Goal: Task Accomplishment & Management: Complete application form

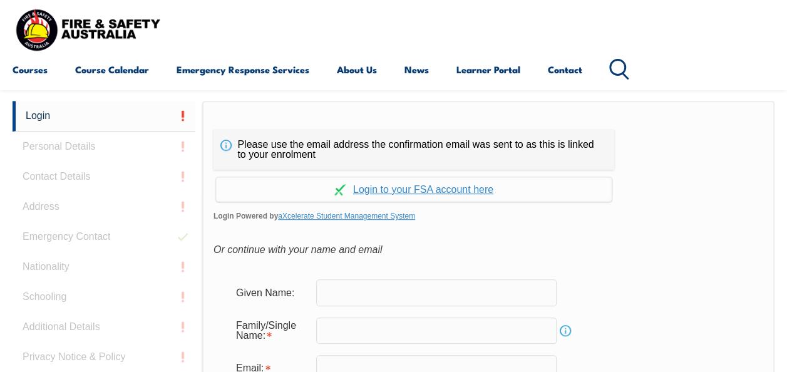
scroll to position [296, 0]
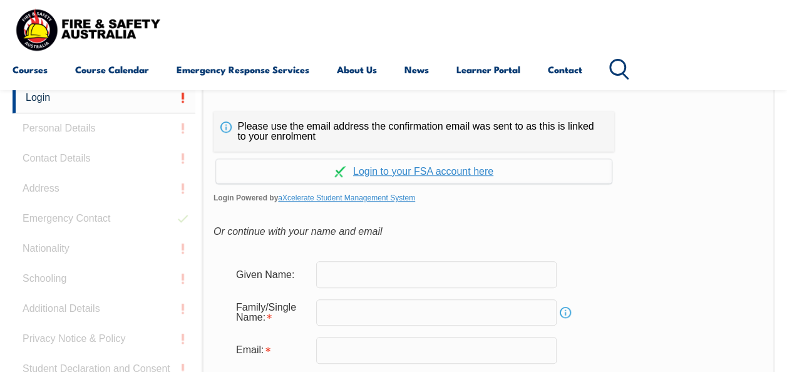
click at [436, 276] on input "text" at bounding box center [436, 274] width 241 height 26
type input "[PERSON_NAME]"
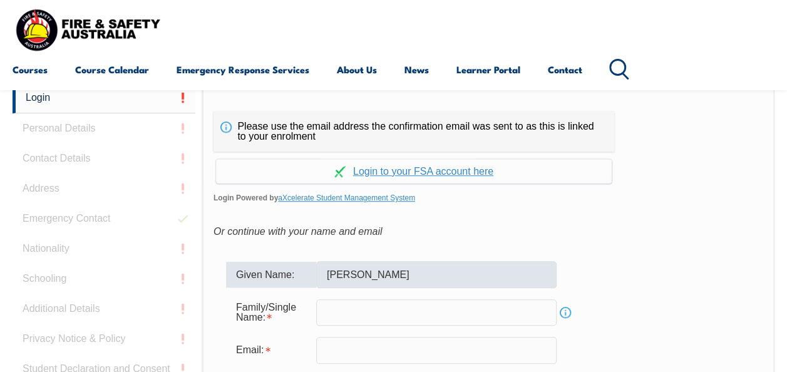
type input "[PERSON_NAME][EMAIL_ADDRESS][PERSON_NAME][PERSON_NAME][DOMAIN_NAME]"
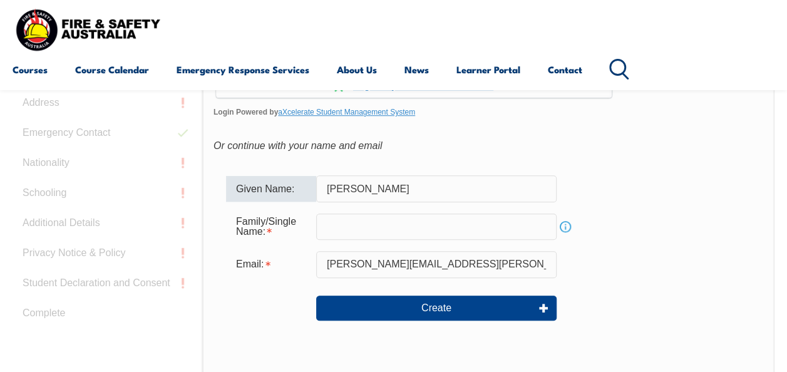
scroll to position [403, 0]
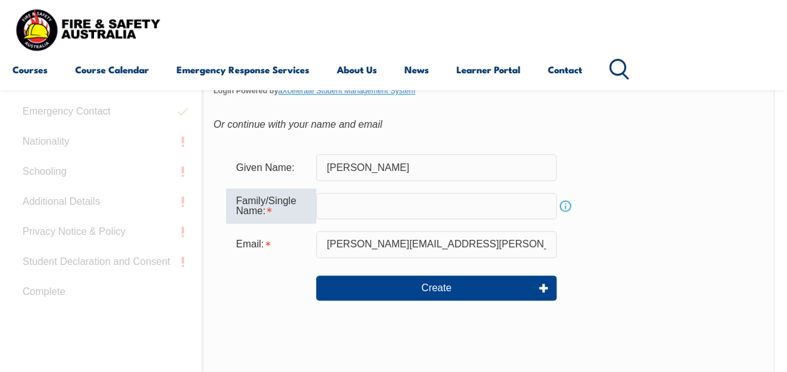
click at [513, 210] on input "text" at bounding box center [436, 206] width 241 height 26
type input "[PERSON_NAME]"
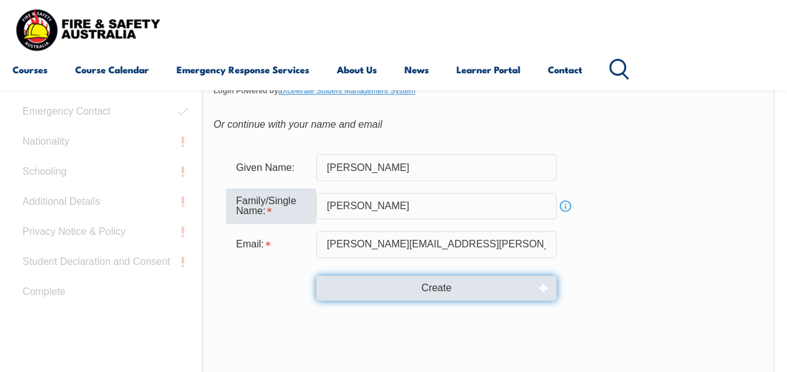
click at [470, 286] on button "Create" at bounding box center [436, 288] width 241 height 25
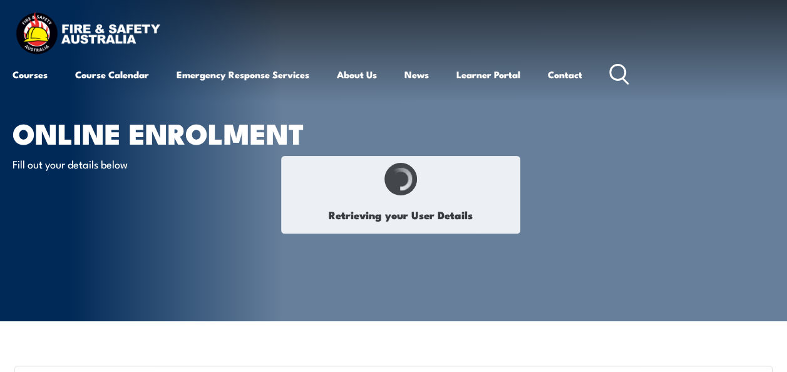
type input "[PERSON_NAME]"
type input "[DATE]"
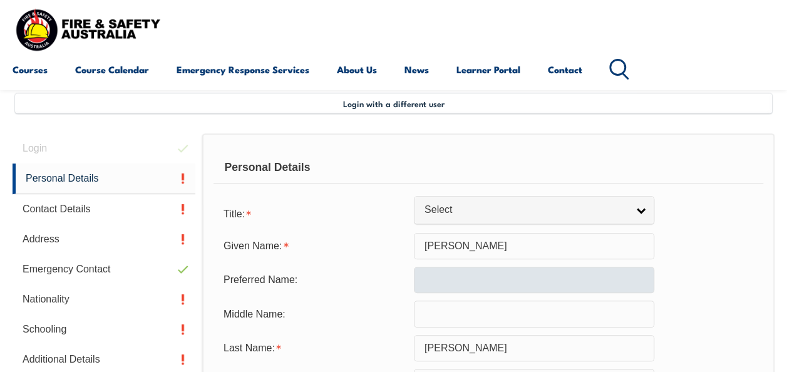
scroll to position [304, 0]
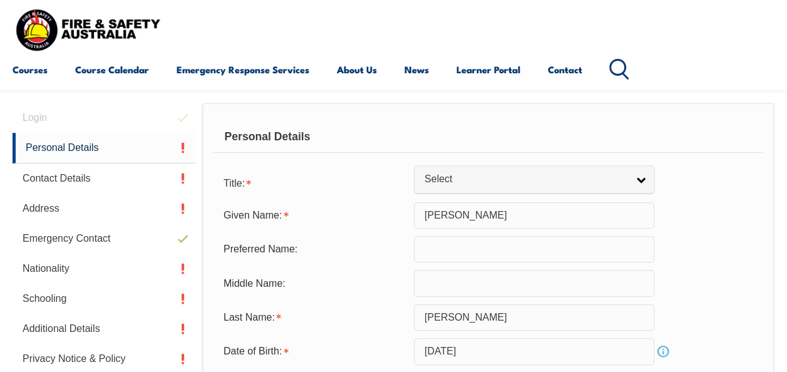
click at [516, 257] on input "text" at bounding box center [534, 249] width 241 height 26
click at [524, 195] on form "Title: Mr Mrs Ms Miss Other Select Given Name: Kacy Preferred Name: Middle Name…" at bounding box center [489, 322] width 550 height 305
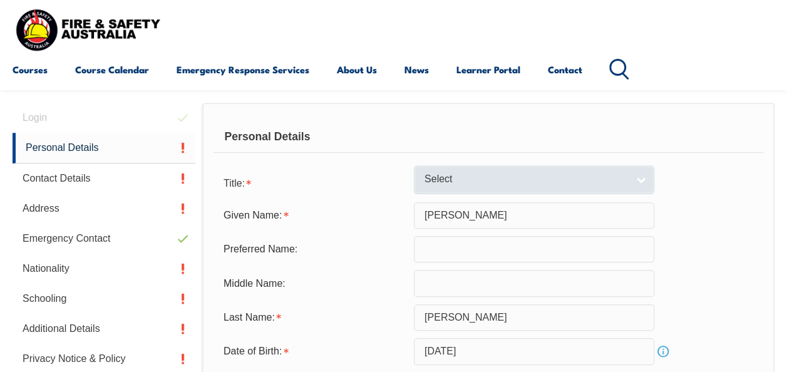
click at [524, 184] on span "Select" at bounding box center [526, 179] width 203 height 13
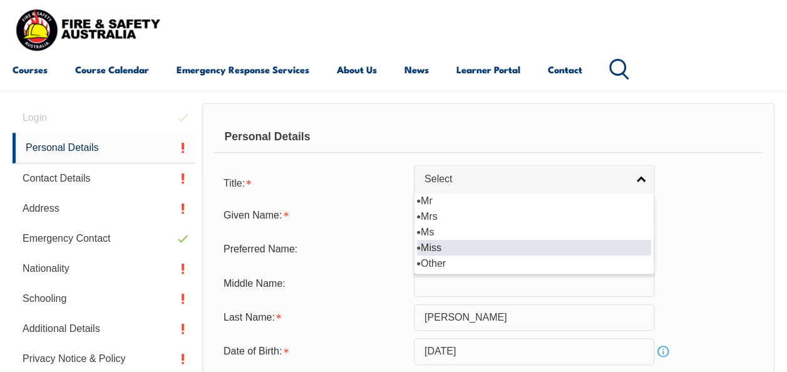
click at [511, 242] on li "Miss" at bounding box center [534, 248] width 234 height 16
select select "Miss"
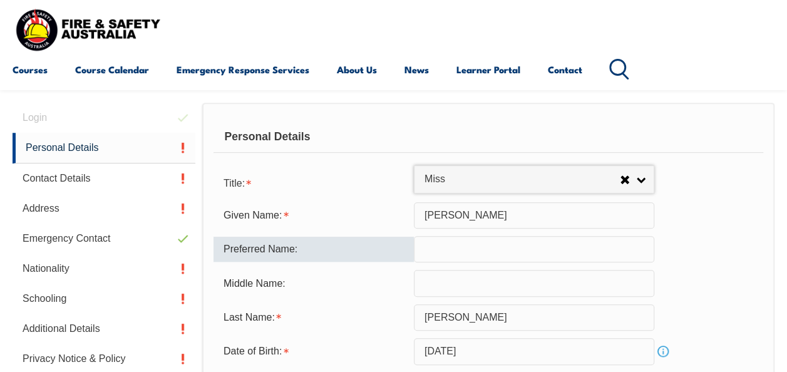
click at [509, 249] on input "text" at bounding box center [534, 249] width 241 height 26
click at [529, 278] on input "text" at bounding box center [534, 283] width 241 height 26
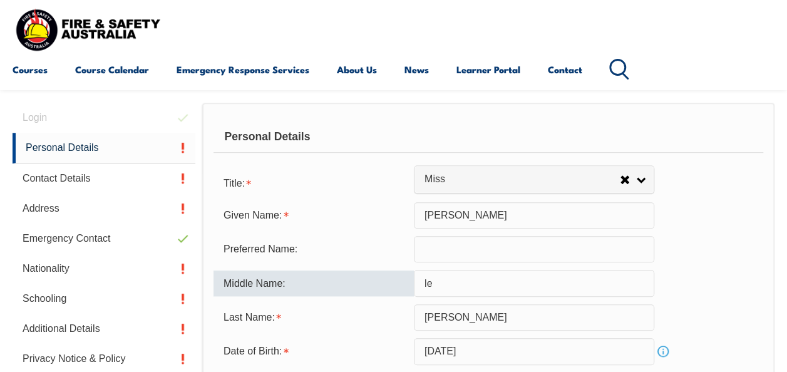
type input "l"
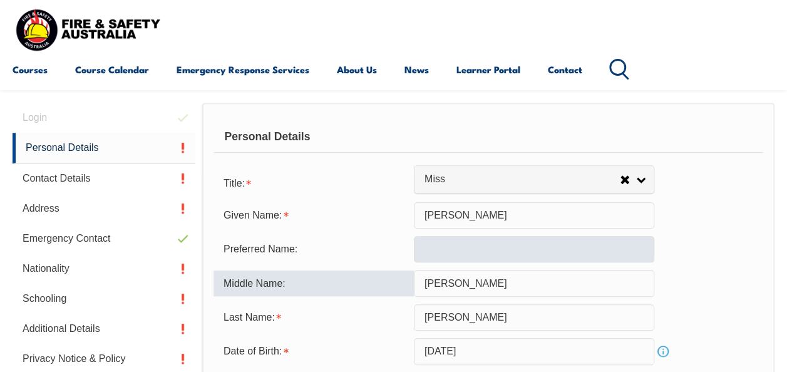
type input "Lee"
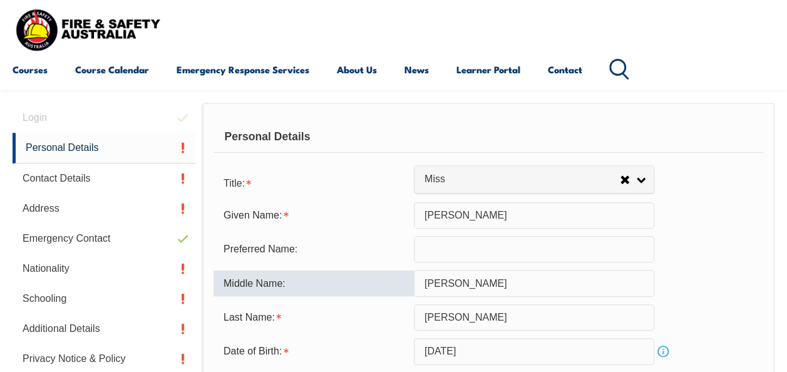
click at [524, 247] on input "text" at bounding box center [534, 249] width 241 height 26
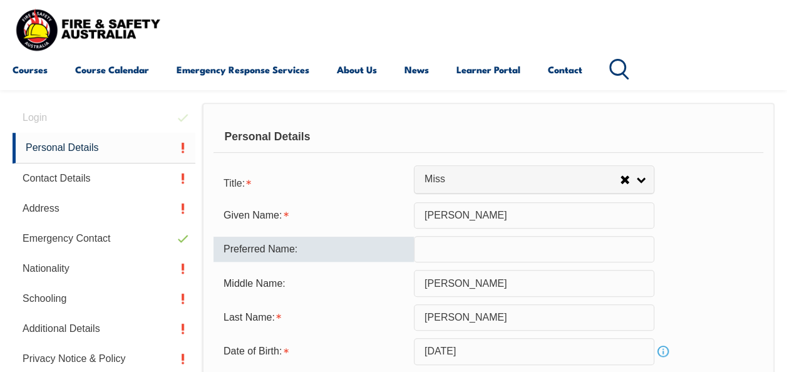
type input "k"
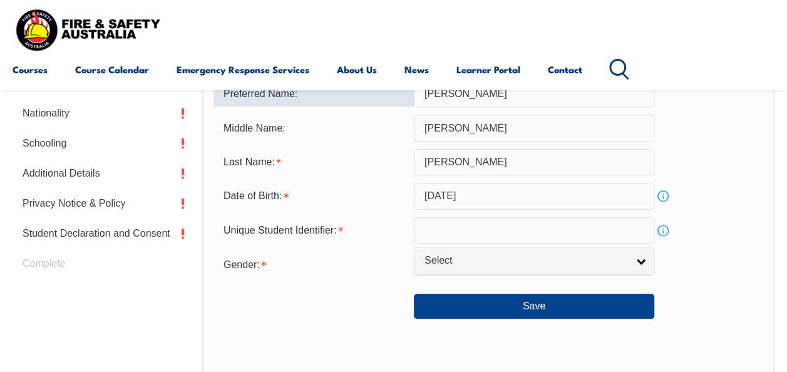
scroll to position [463, 0]
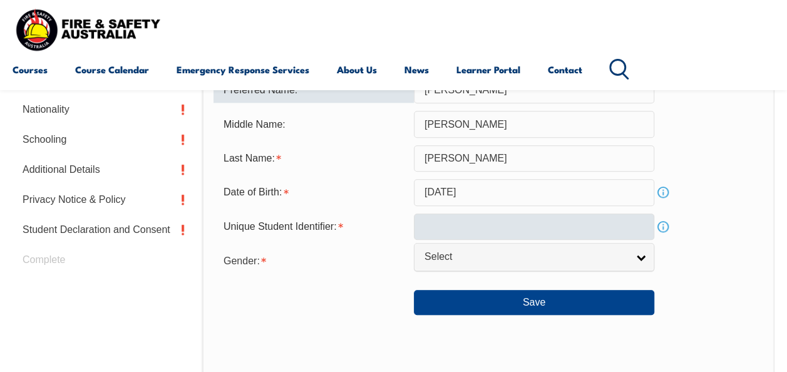
type input "[PERSON_NAME]"
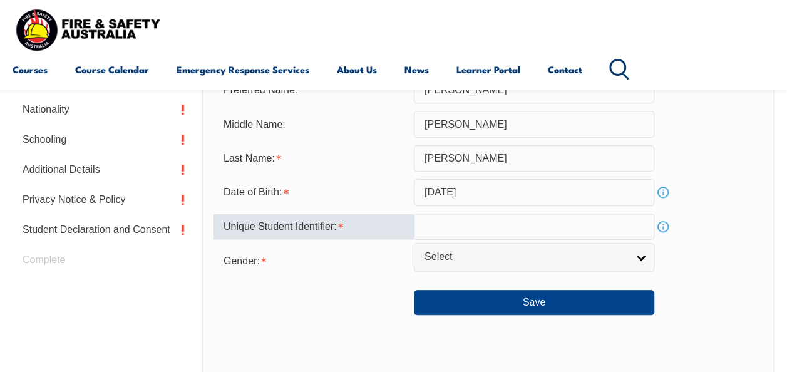
click at [567, 233] on input "text" at bounding box center [534, 227] width 241 height 26
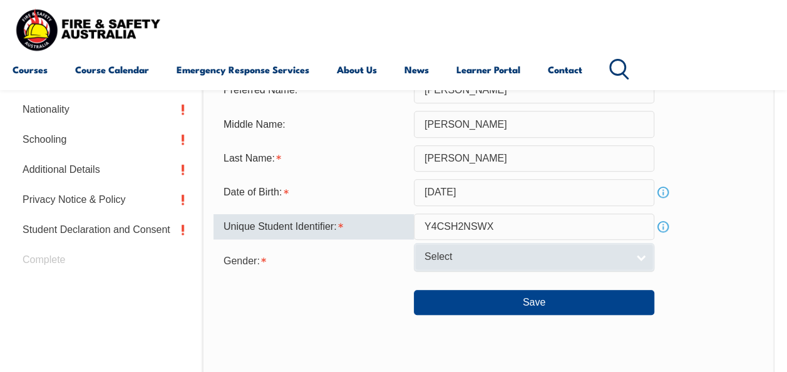
type input "Y4CSH2NSWX"
click at [585, 267] on link "Select" at bounding box center [534, 257] width 241 height 28
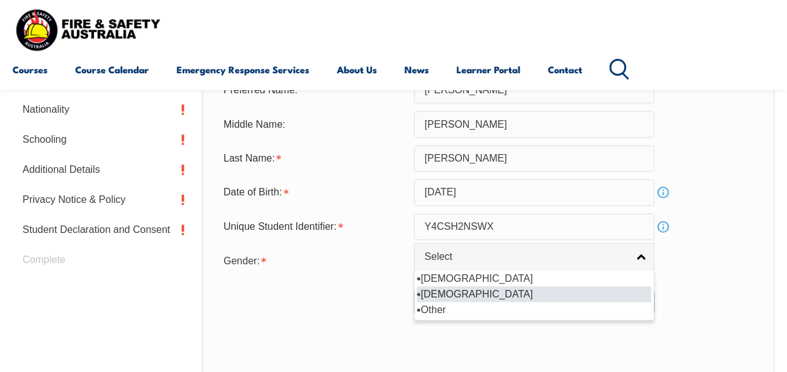
click at [569, 292] on li "[DEMOGRAPHIC_DATA]" at bounding box center [534, 294] width 234 height 16
select select "F"
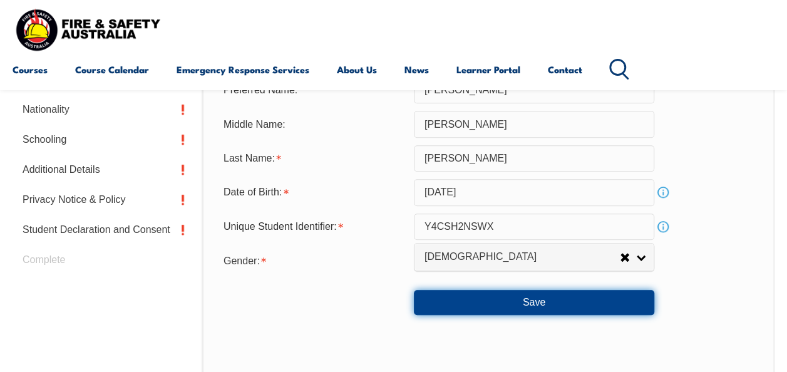
click at [562, 299] on button "Save" at bounding box center [534, 302] width 241 height 25
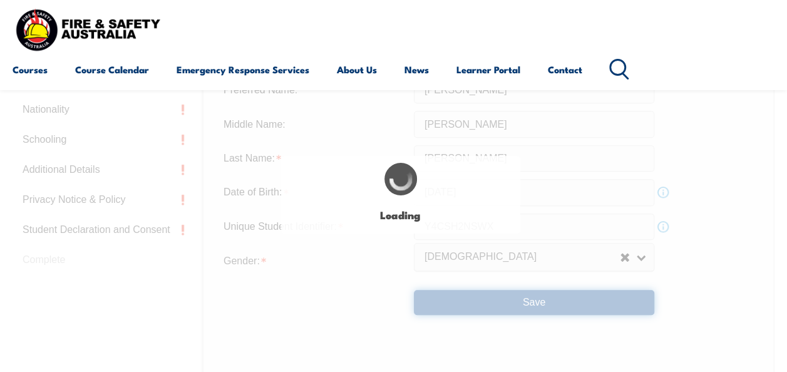
type input "[PERSON_NAME]"
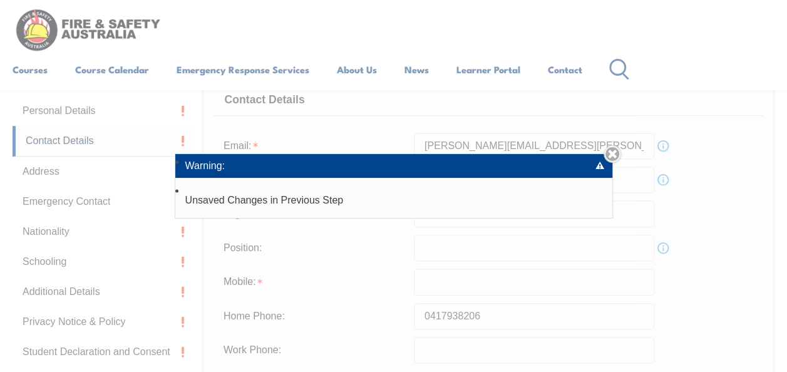
scroll to position [303, 0]
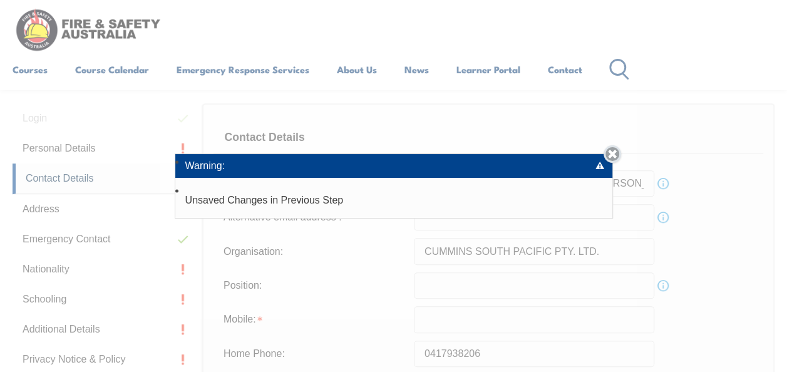
click at [614, 157] on link "Close" at bounding box center [613, 154] width 18 height 18
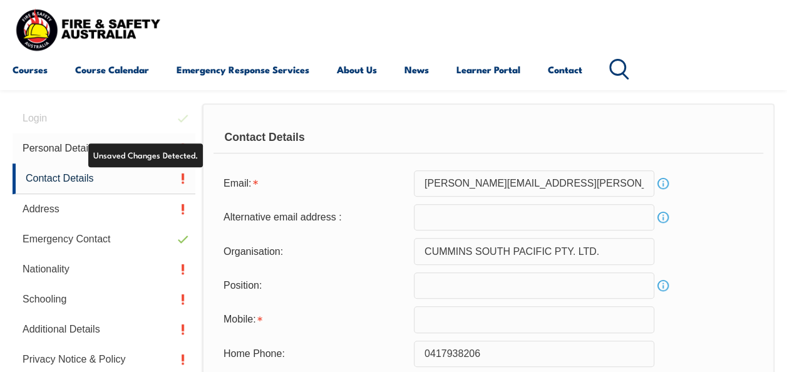
click at [58, 147] on link "Personal Details" at bounding box center [104, 148] width 183 height 30
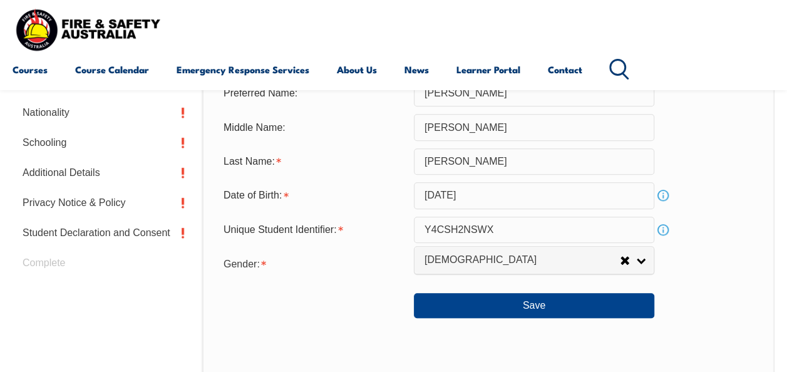
scroll to position [460, 0]
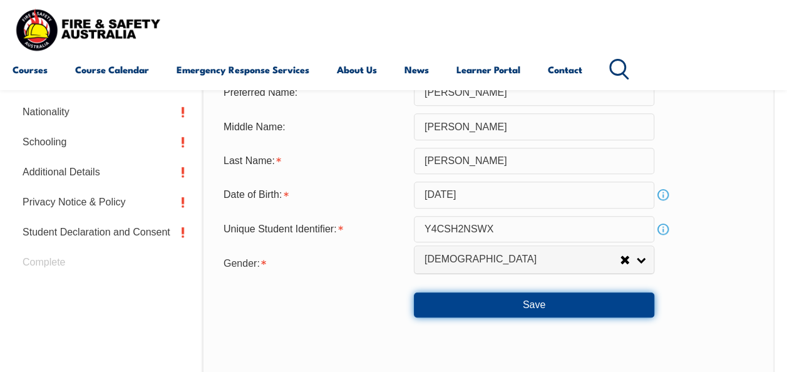
click at [470, 308] on button "Save" at bounding box center [534, 304] width 241 height 25
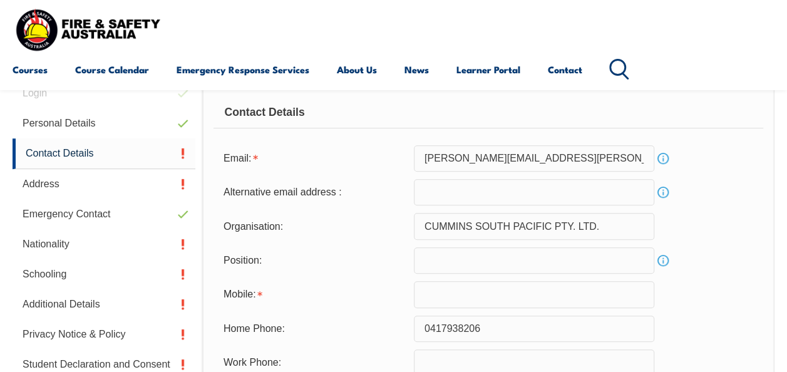
scroll to position [303, 0]
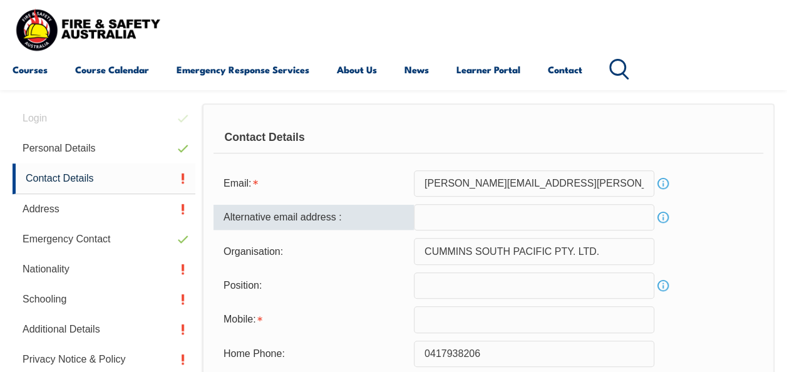
click at [456, 223] on input "email" at bounding box center [534, 217] width 241 height 26
type input "kacycampbell85@gmail.com"
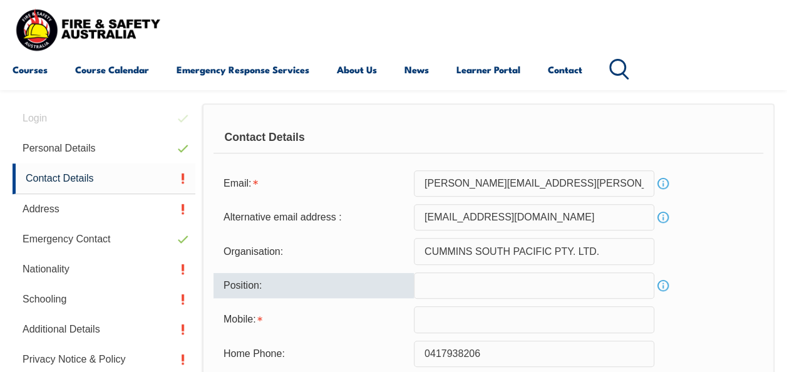
click at [467, 277] on input "text" at bounding box center [534, 285] width 241 height 26
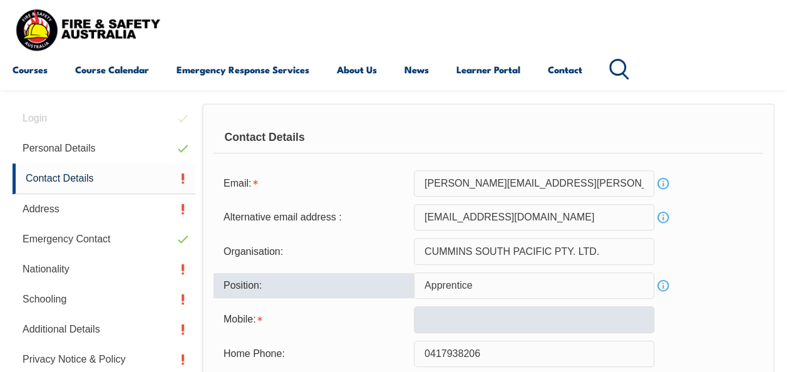
type input "Apprentice"
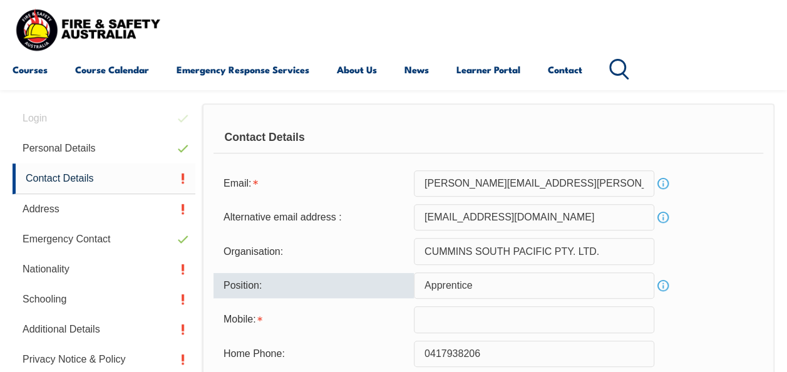
click at [483, 313] on input "text" at bounding box center [534, 319] width 241 height 26
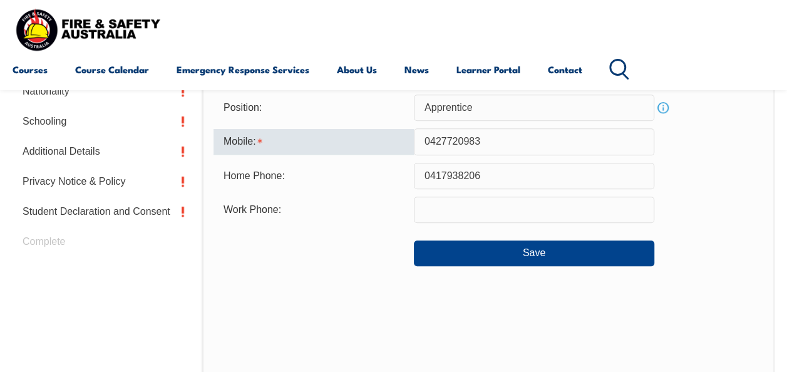
scroll to position [485, 0]
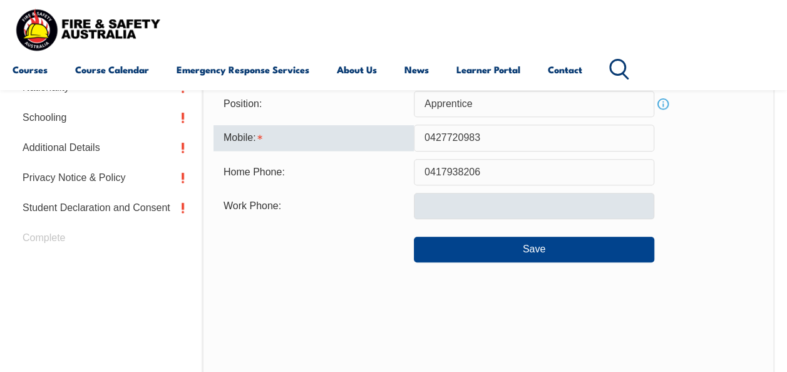
type input "0427720983"
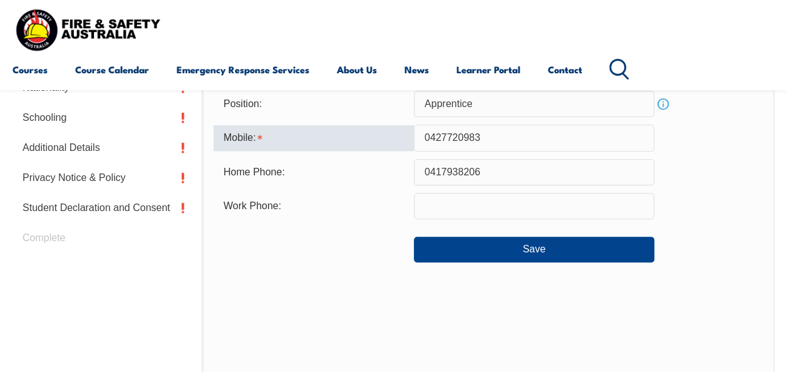
click at [631, 212] on input "text" at bounding box center [534, 206] width 241 height 26
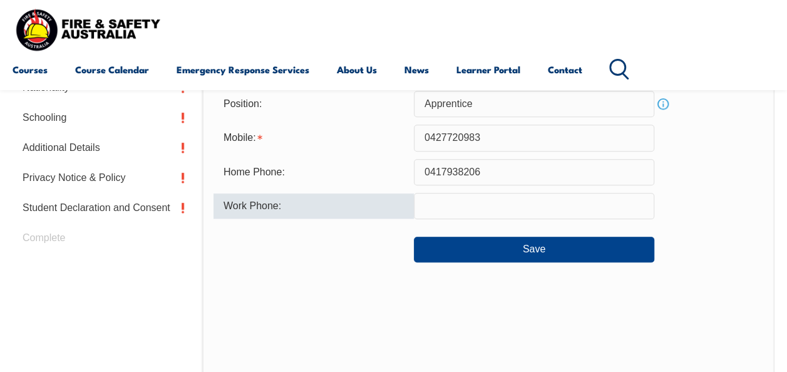
click at [586, 184] on input "0417938206" at bounding box center [534, 172] width 241 height 26
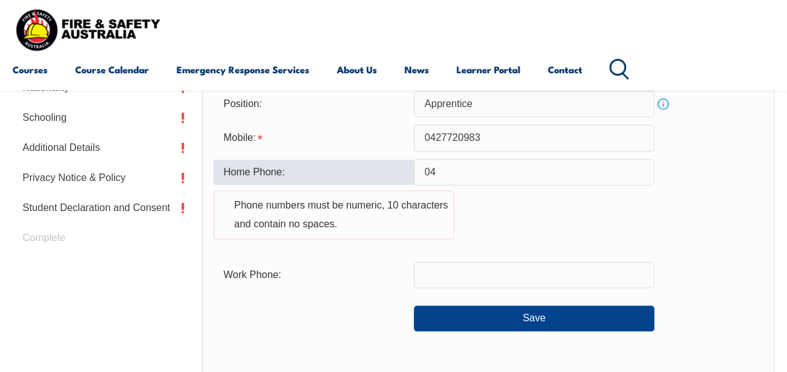
type input "0"
click at [474, 272] on input "text" at bounding box center [534, 275] width 241 height 26
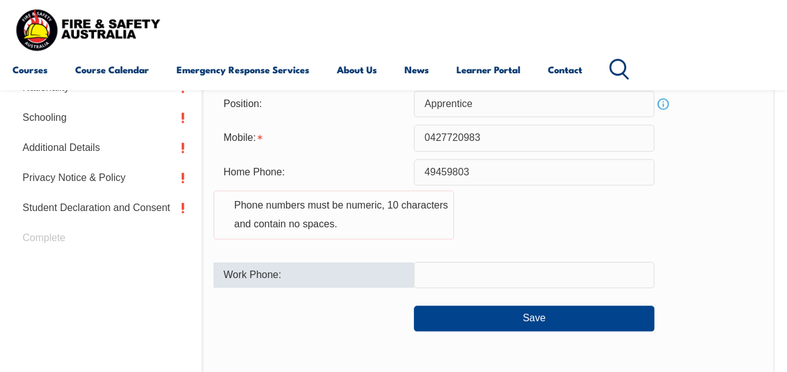
click at [426, 170] on input "49459803" at bounding box center [534, 172] width 241 height 26
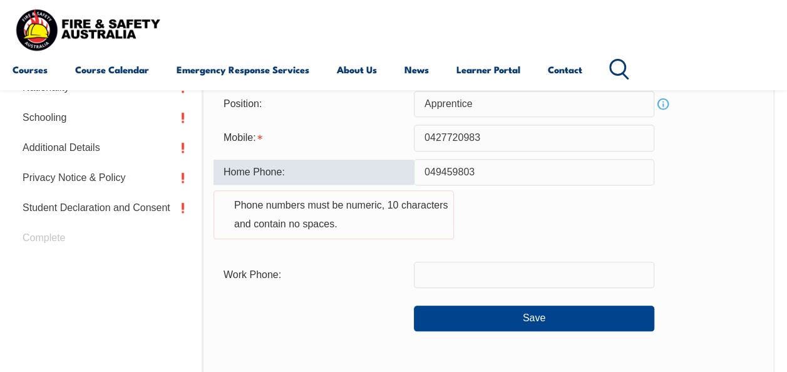
click at [462, 283] on input "text" at bounding box center [534, 275] width 241 height 26
click at [420, 172] on input "049459803" at bounding box center [534, 172] width 241 height 26
click at [495, 170] on input "049459803" at bounding box center [534, 172] width 241 height 26
type input "0"
click at [477, 275] on input "text" at bounding box center [534, 275] width 241 height 26
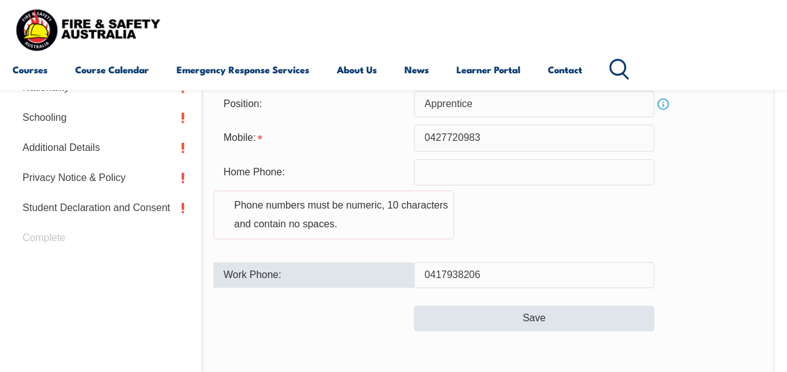
type input "0417938206"
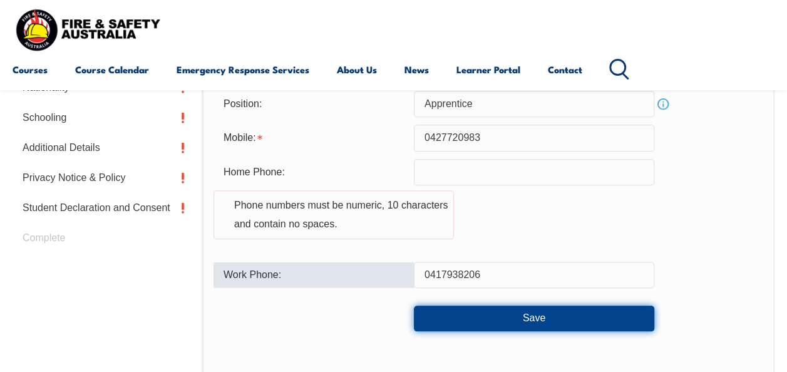
click at [507, 326] on button "Save" at bounding box center [534, 318] width 241 height 25
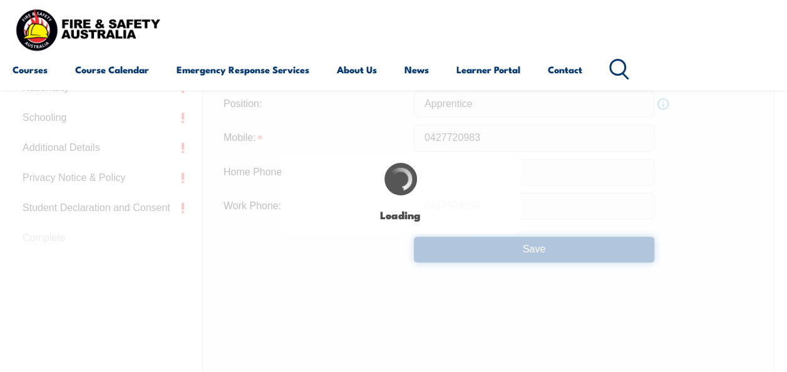
type input "Apprentice"
type input "0417938206"
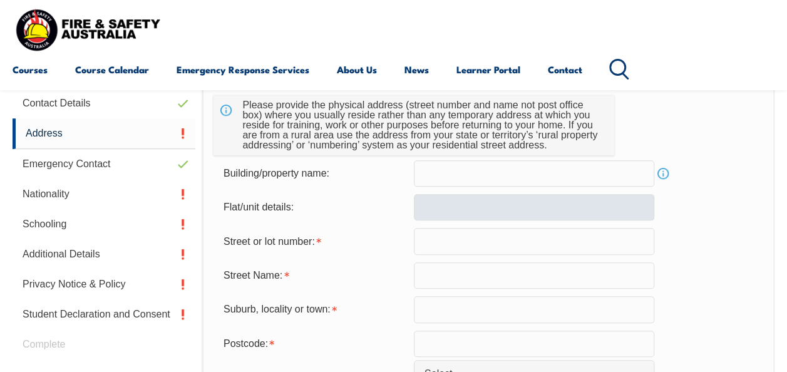
scroll to position [398, 0]
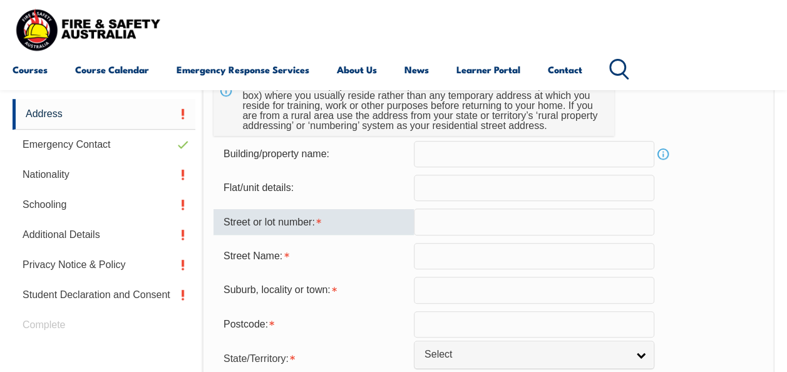
click at [456, 227] on input "text" at bounding box center [534, 222] width 241 height 26
type input "16 Marzan stree"
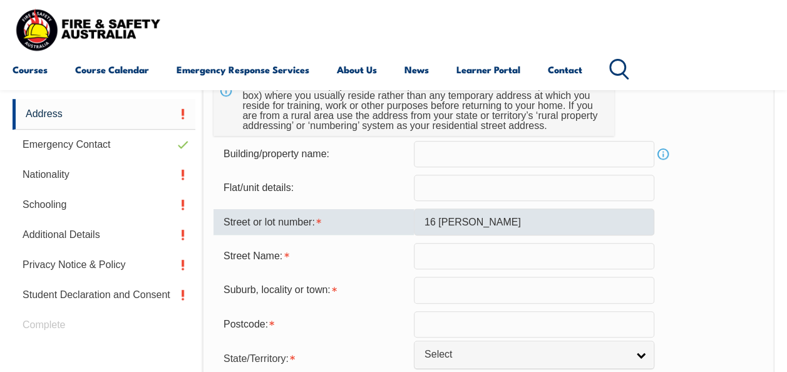
type input "Rural view/ Mackay"
type input "4740"
select select "QLD"
select select "1101"
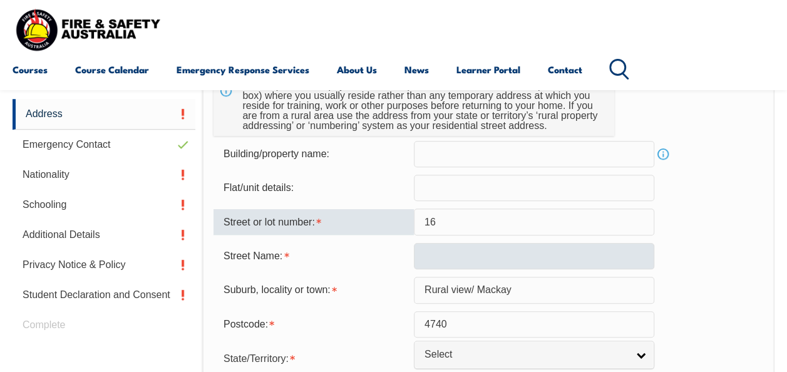
type input "16"
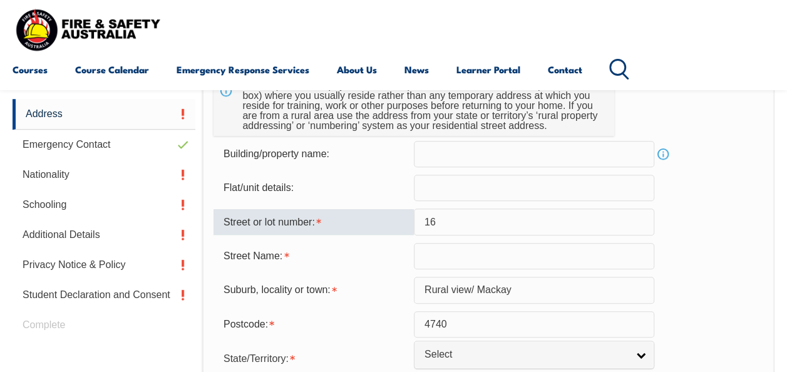
click at [430, 259] on input "text" at bounding box center [534, 256] width 241 height 26
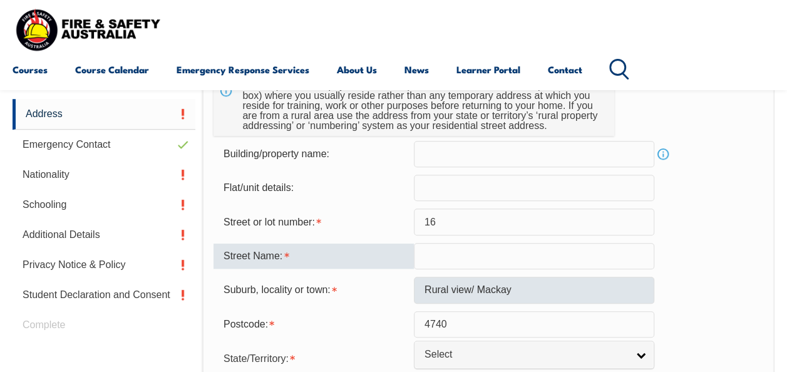
type input "R"
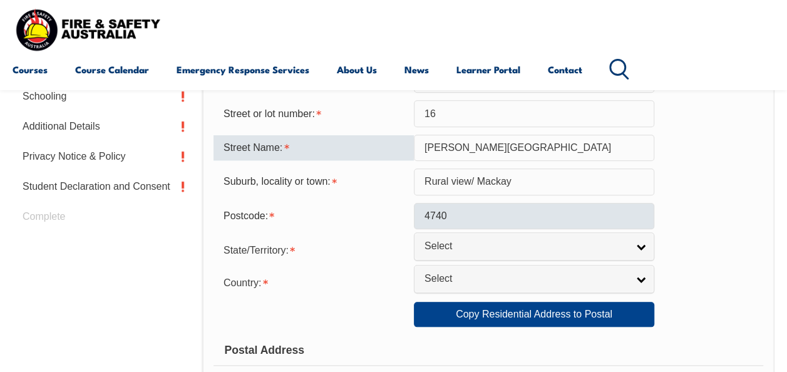
scroll to position [507, 0]
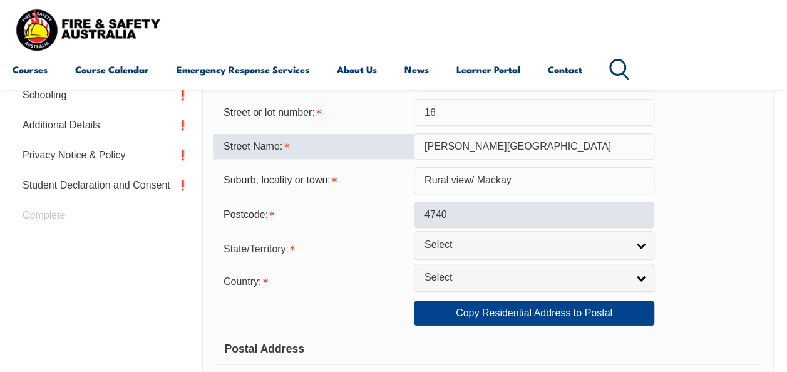
type input "Marzan street"
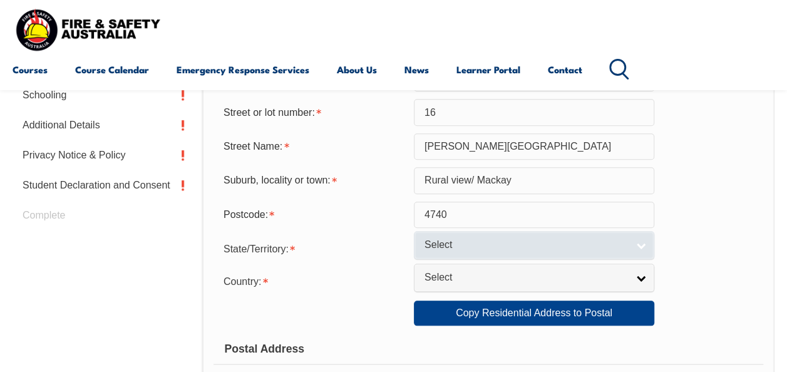
drag, startPoint x: 548, startPoint y: 324, endPoint x: 499, endPoint y: 246, distance: 92.3
click at [499, 246] on span "Select" at bounding box center [526, 245] width 203 height 13
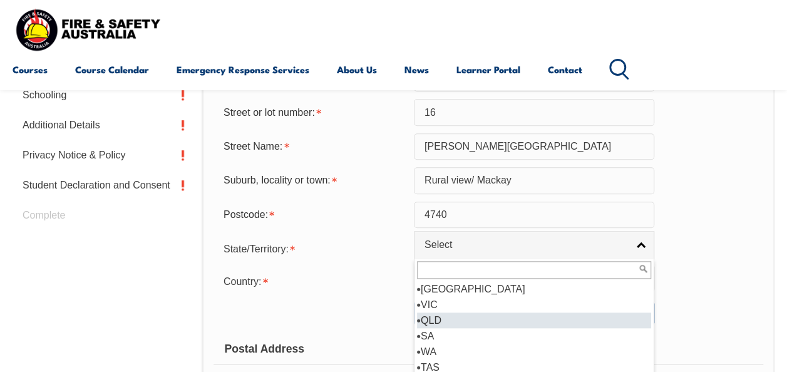
click at [489, 314] on li "QLD" at bounding box center [534, 321] width 234 height 16
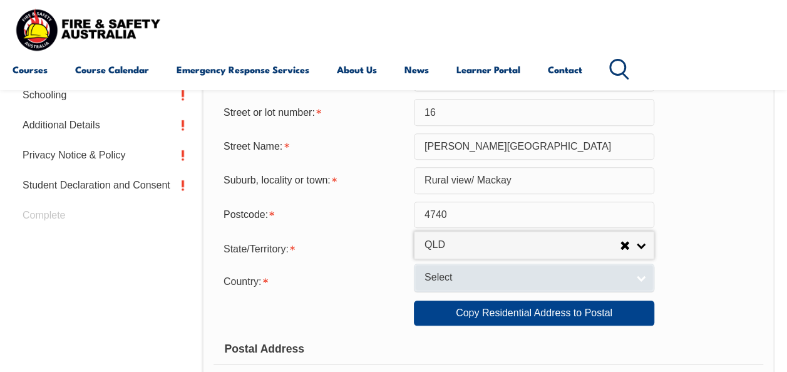
click at [482, 279] on span "Select" at bounding box center [526, 277] width 203 height 13
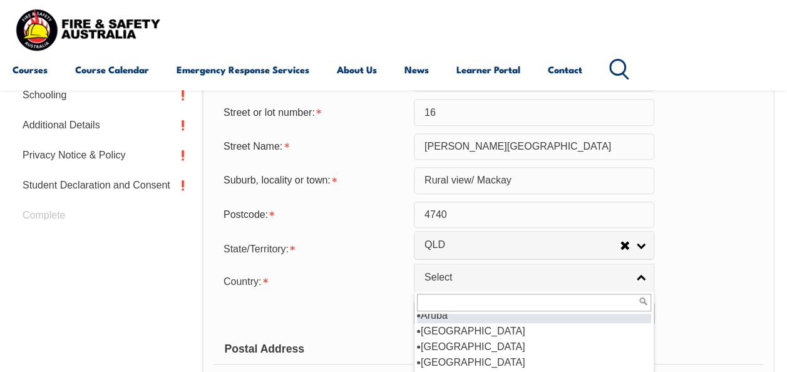
scroll to position [188, 0]
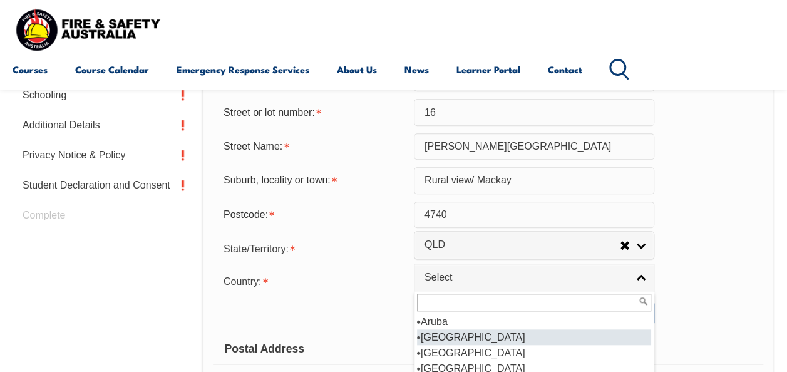
click at [479, 338] on li "[GEOGRAPHIC_DATA]" at bounding box center [534, 337] width 234 height 16
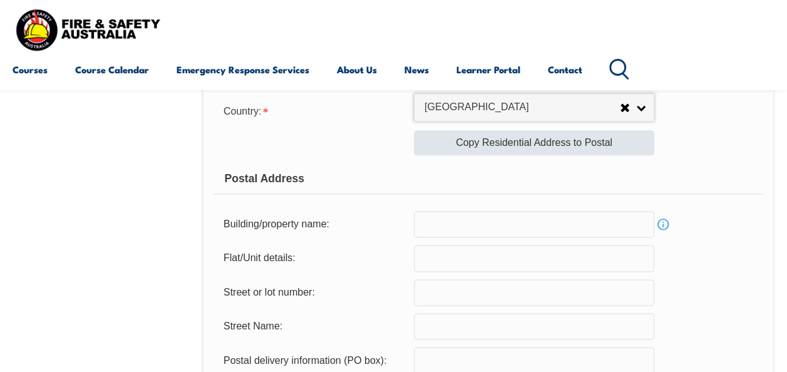
scroll to position [680, 0]
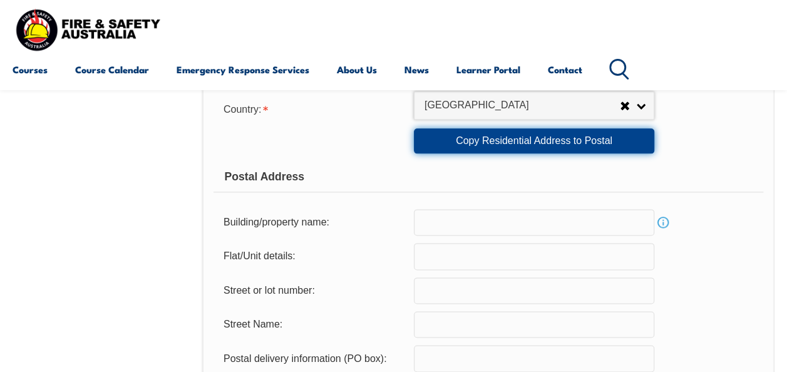
click at [512, 147] on link "Copy Residential Address to Postal" at bounding box center [534, 140] width 241 height 25
type input "16"
type input "Marzan street"
type input "Rural view/ Mackay"
select select "QLD"
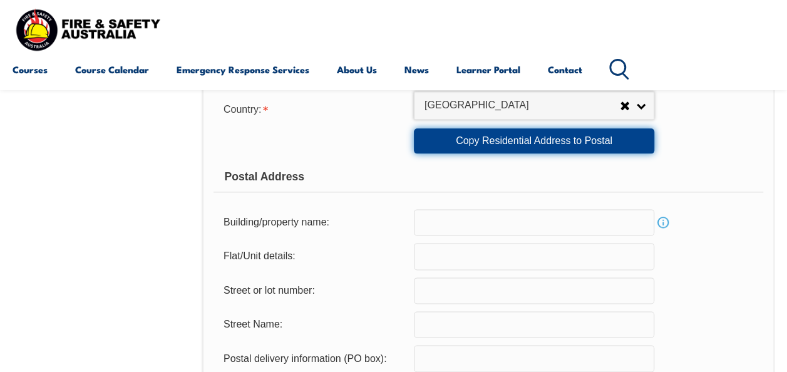
type input "4740"
select select "1101"
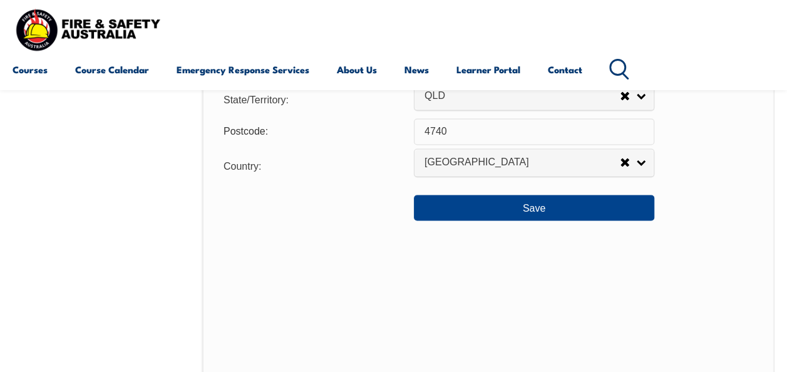
scroll to position [1008, 0]
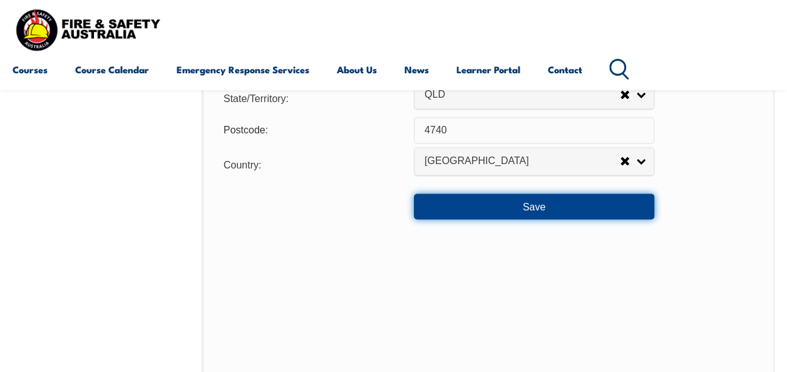
click at [492, 205] on button "Save" at bounding box center [534, 206] width 241 height 25
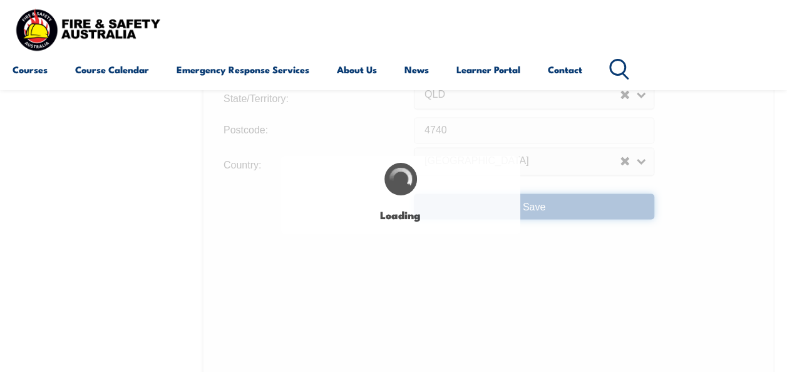
type input "16"
type input "Marzan street"
type input "16"
type input "Marzan street"
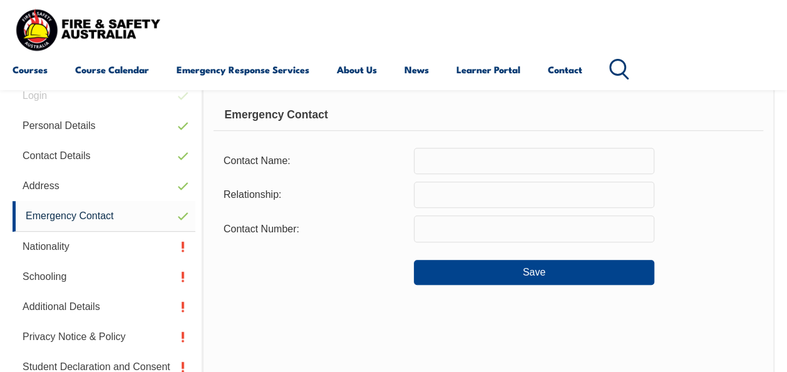
scroll to position [303, 0]
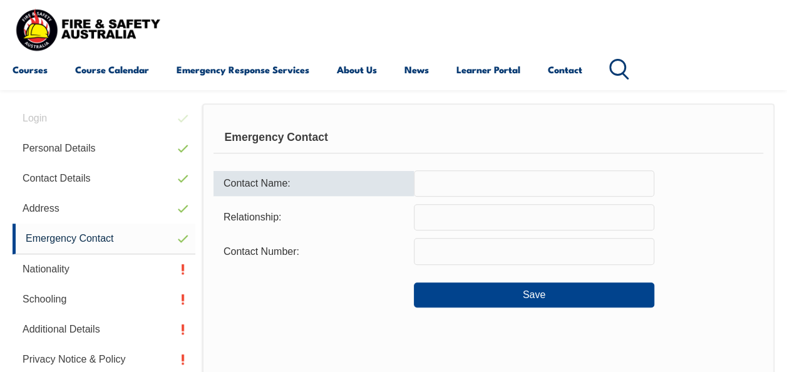
click at [477, 180] on input "text" at bounding box center [534, 183] width 241 height 26
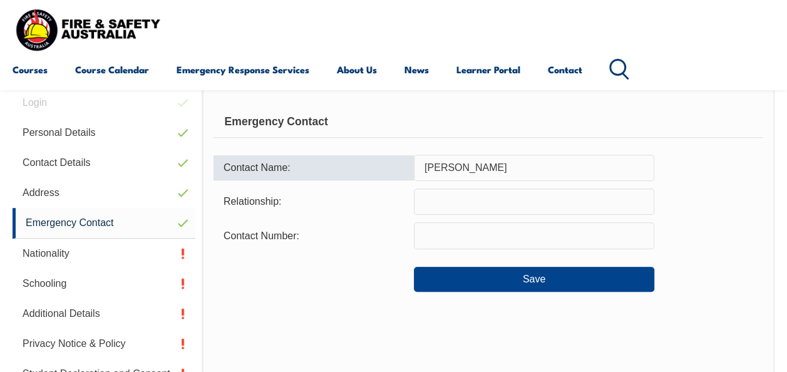
scroll to position [319, 0]
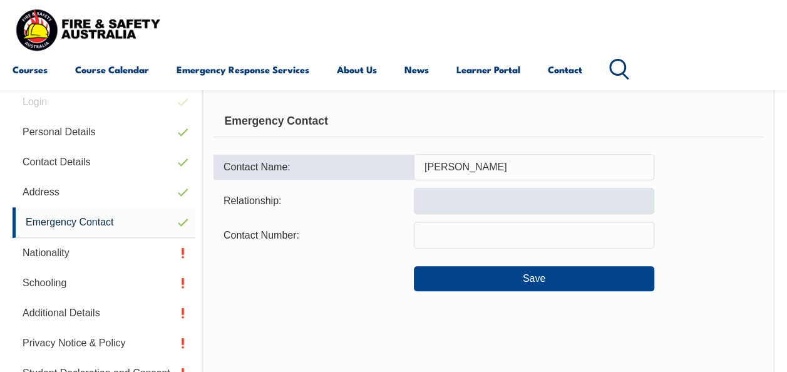
type input "Nathan Campbell"
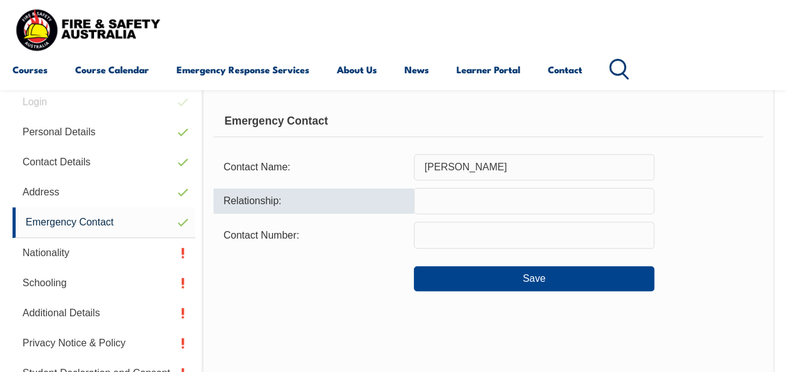
click at [458, 204] on input "text" at bounding box center [534, 201] width 241 height 26
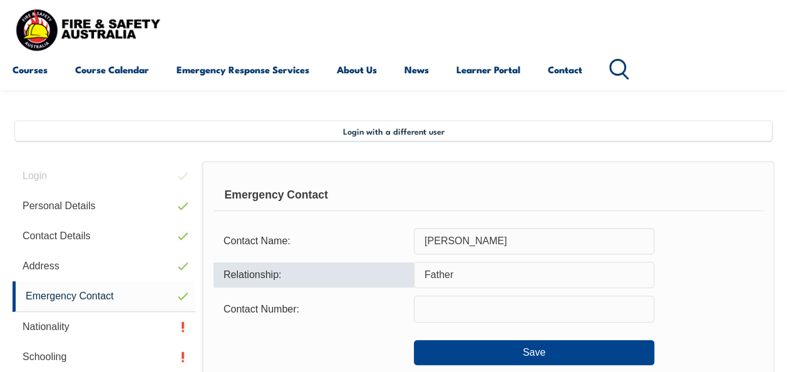
scroll to position [257, 0]
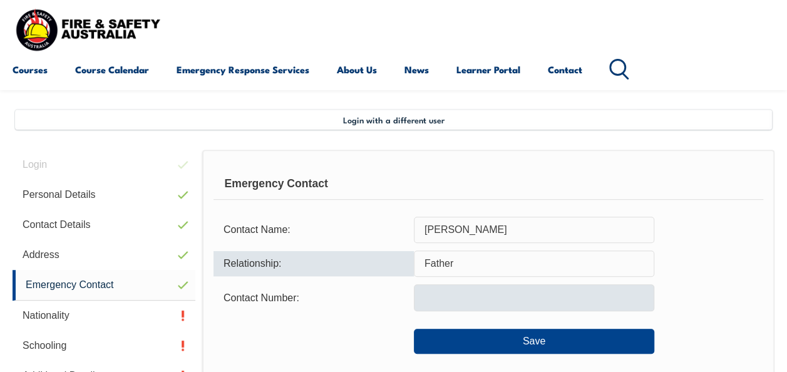
type input "Father"
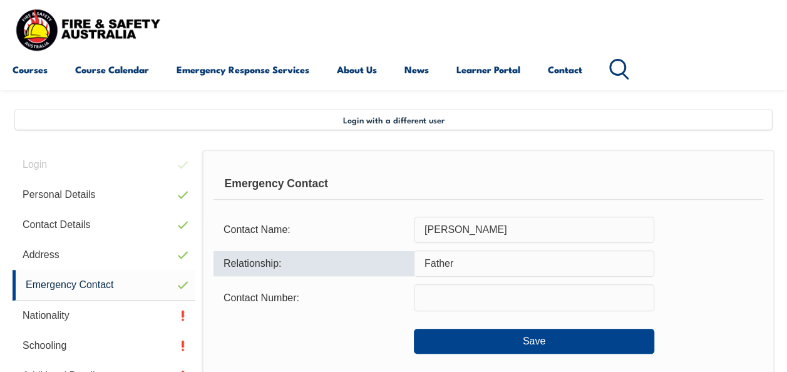
click at [441, 307] on input "text" at bounding box center [534, 297] width 241 height 26
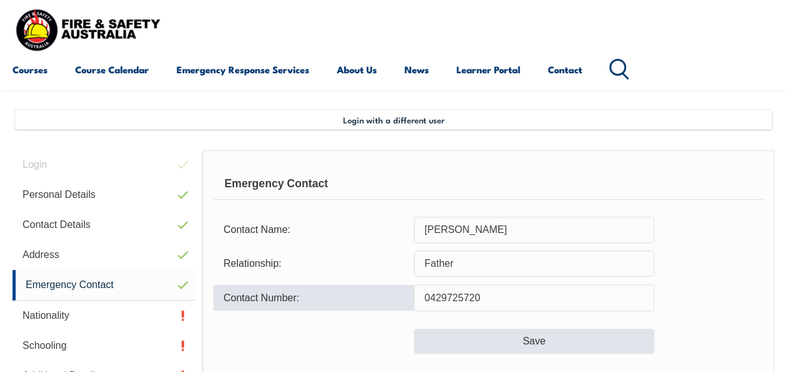
type input "0429725720"
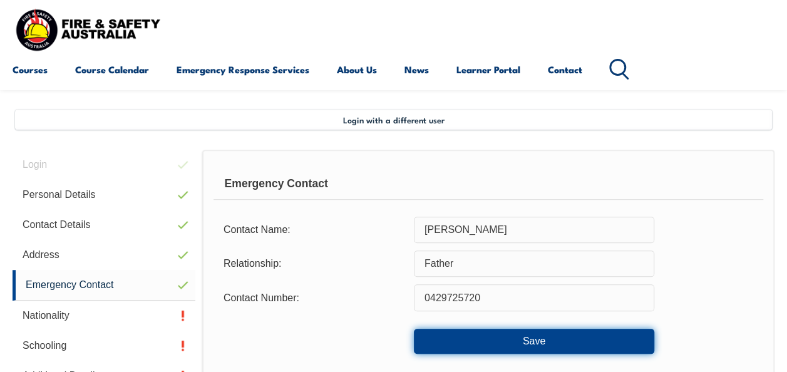
click at [487, 345] on button "Save" at bounding box center [534, 341] width 241 height 25
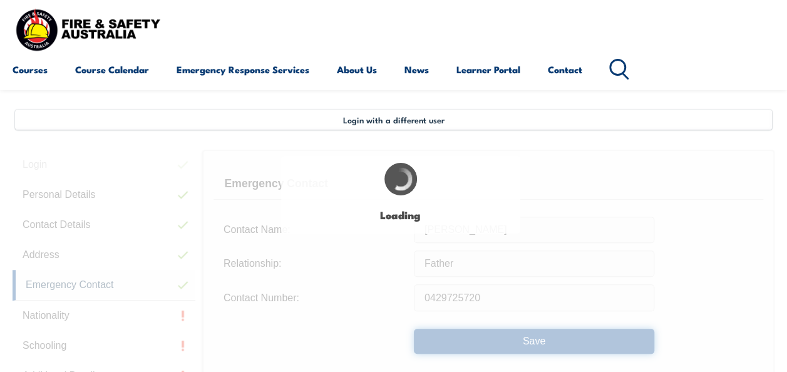
type input "Nathan Campbell"
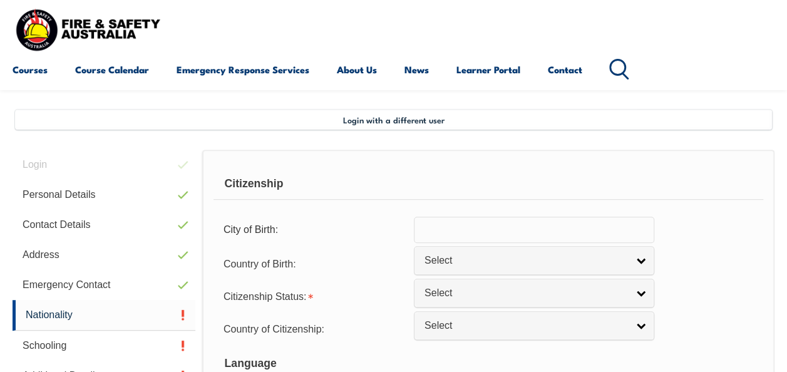
scroll to position [304, 0]
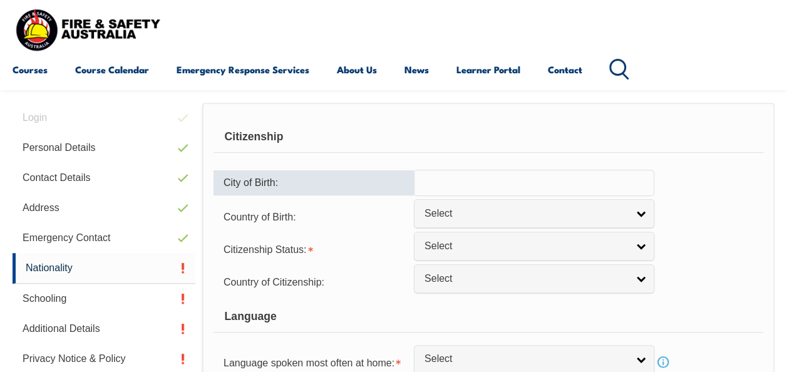
click at [446, 181] on input "text" at bounding box center [534, 183] width 241 height 26
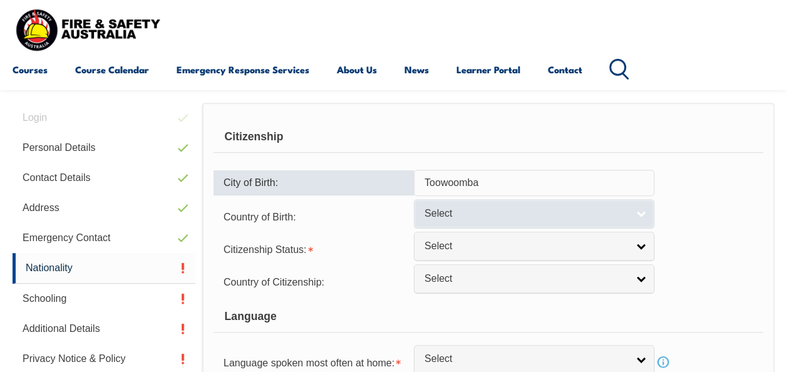
type input "Toowoomba"
click at [466, 215] on span "Select" at bounding box center [526, 213] width 203 height 13
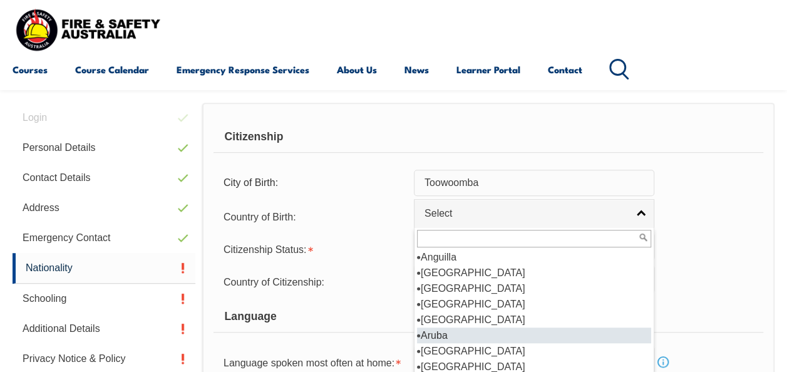
scroll to position [127, 0]
click at [464, 332] on li "[GEOGRAPHIC_DATA]" at bounding box center [534, 335] width 234 height 16
select select "1101"
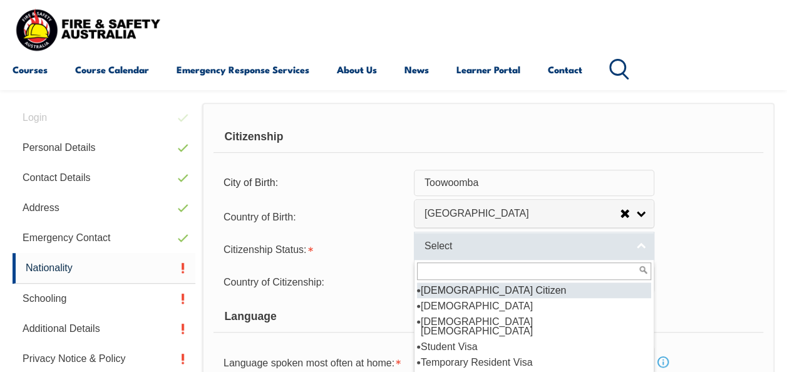
click at [491, 242] on span "Select" at bounding box center [526, 246] width 203 height 13
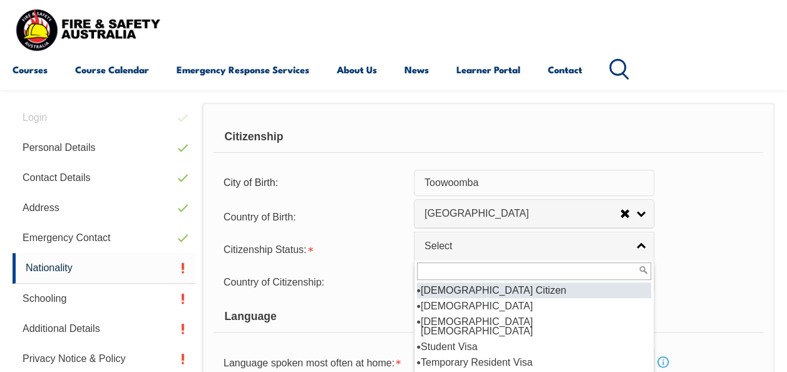
click at [481, 292] on li "[DEMOGRAPHIC_DATA] Citizen" at bounding box center [534, 290] width 234 height 16
select select "1"
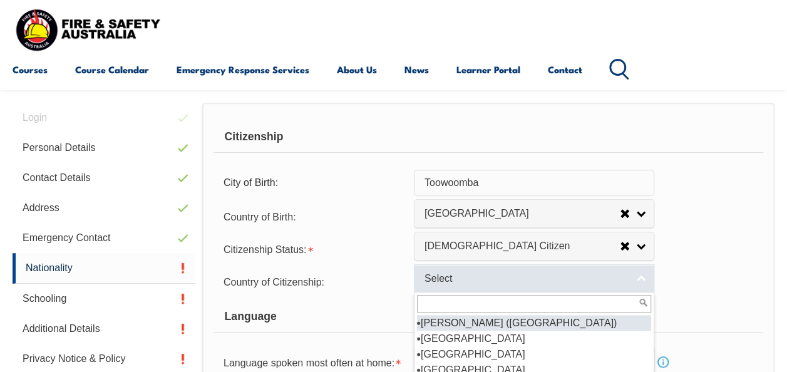
click at [477, 279] on span "Select" at bounding box center [526, 278] width 203 height 13
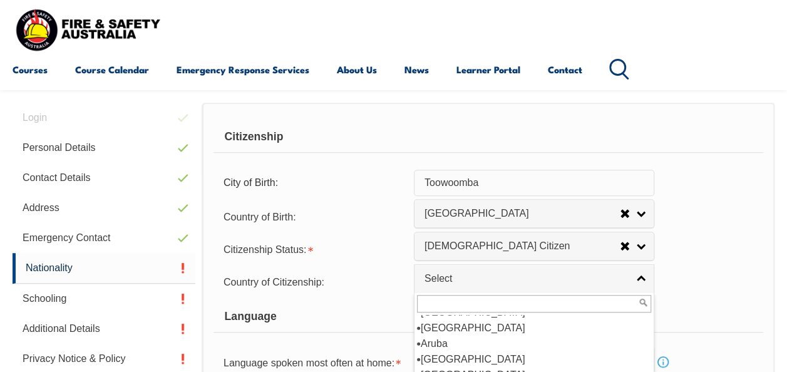
scroll to position [182, 0]
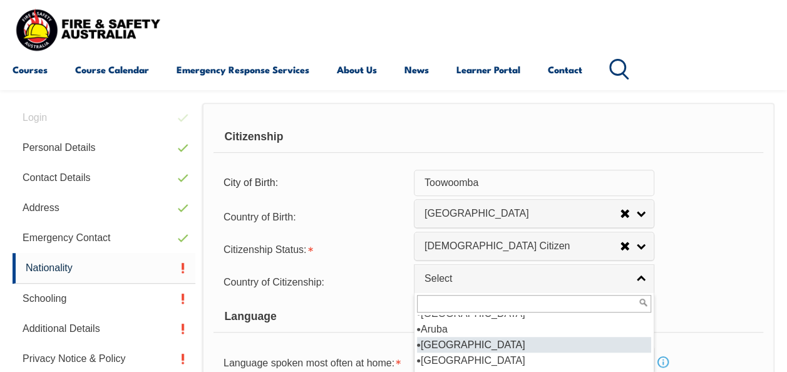
click at [502, 341] on li "[GEOGRAPHIC_DATA]" at bounding box center [534, 345] width 234 height 16
select select "1101"
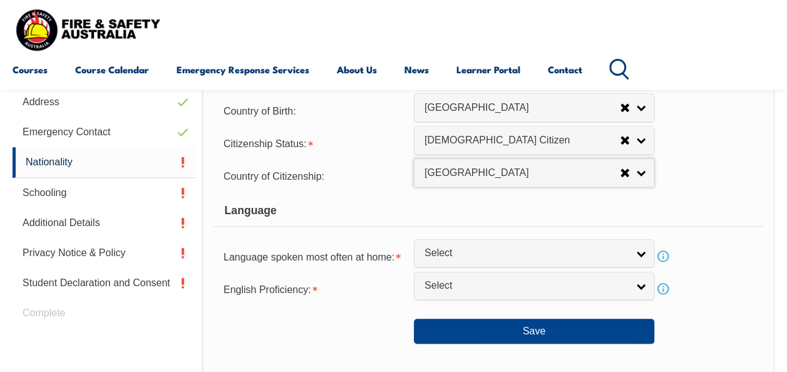
scroll to position [539, 0]
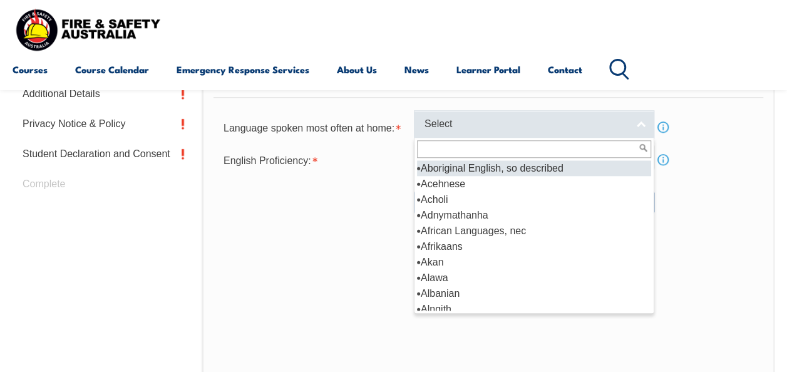
click at [534, 133] on link "Select" at bounding box center [534, 124] width 241 height 28
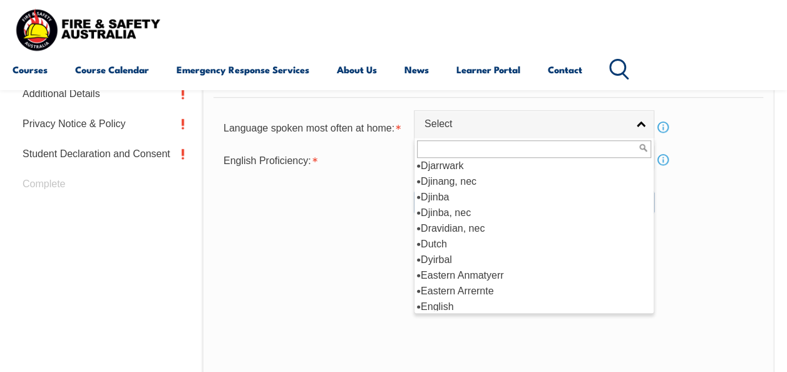
scroll to position [1441, 0]
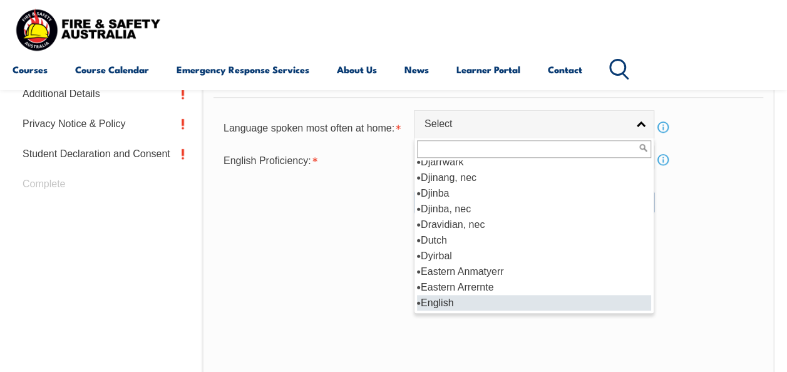
click at [532, 301] on li "English" at bounding box center [534, 303] width 234 height 16
select select "1201"
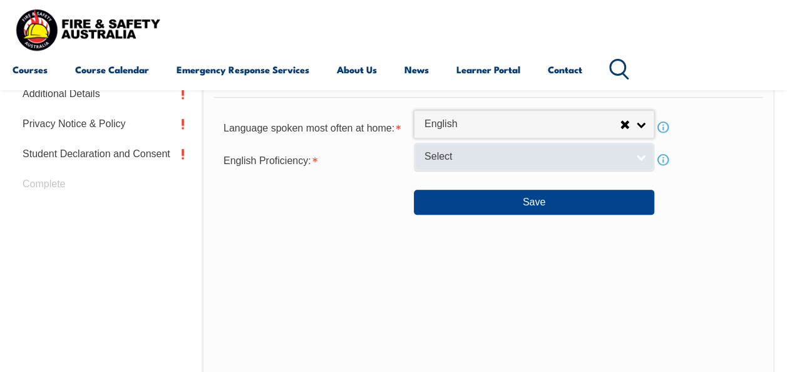
click at [511, 152] on span "Select" at bounding box center [526, 156] width 203 height 13
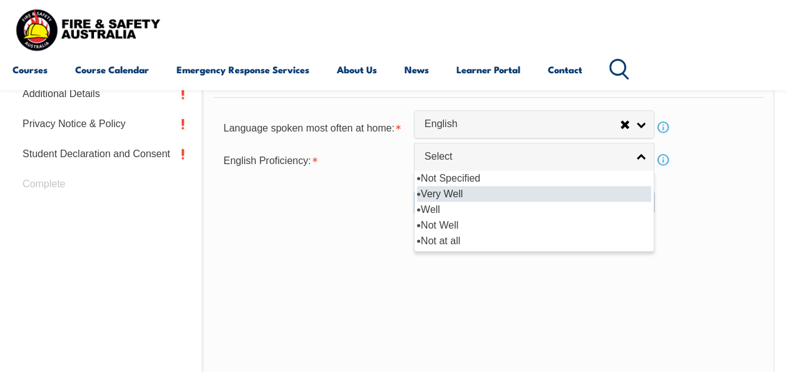
click at [497, 186] on li "Very Well" at bounding box center [534, 194] width 234 height 16
select select "1"
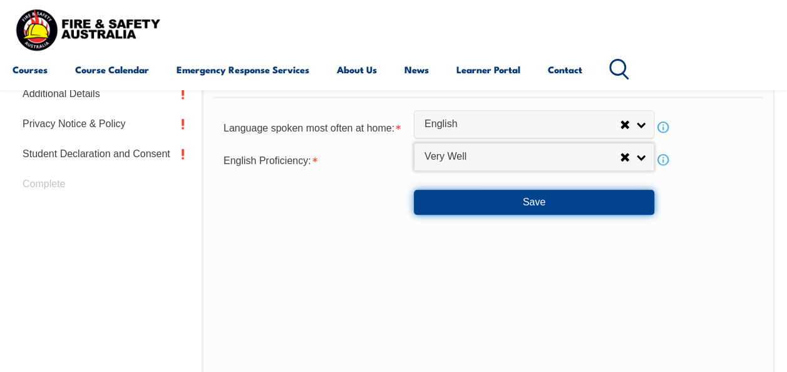
click at [494, 204] on button "Save" at bounding box center [534, 202] width 241 height 25
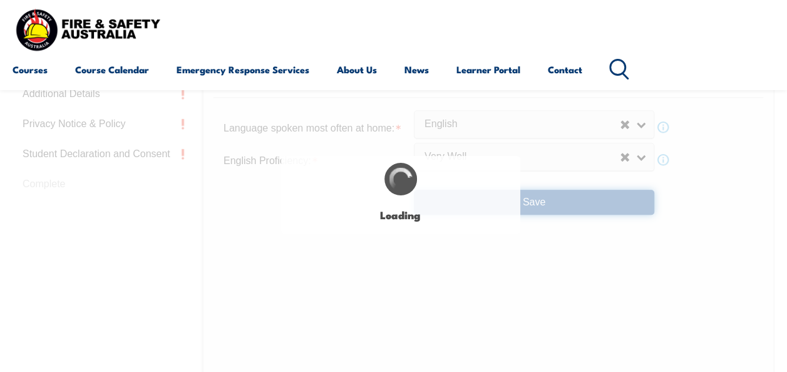
type input "Toowoomba"
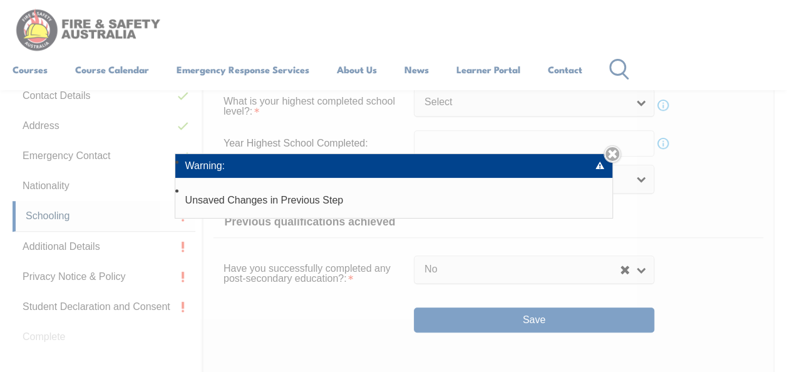
scroll to position [304, 0]
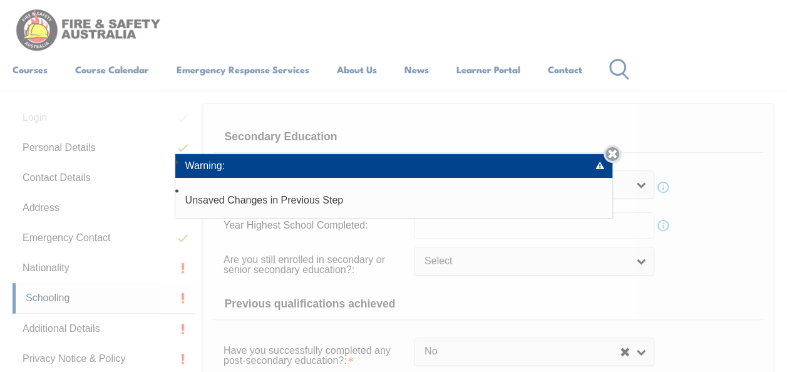
click at [618, 153] on link "Close" at bounding box center [613, 154] width 18 height 18
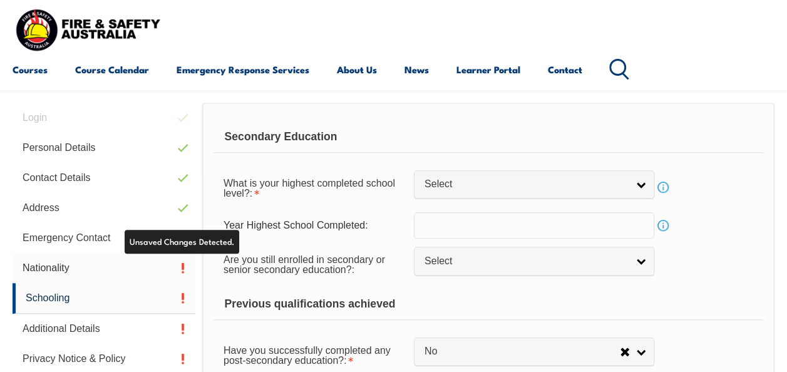
click at [139, 263] on link "Nationality" at bounding box center [104, 268] width 183 height 30
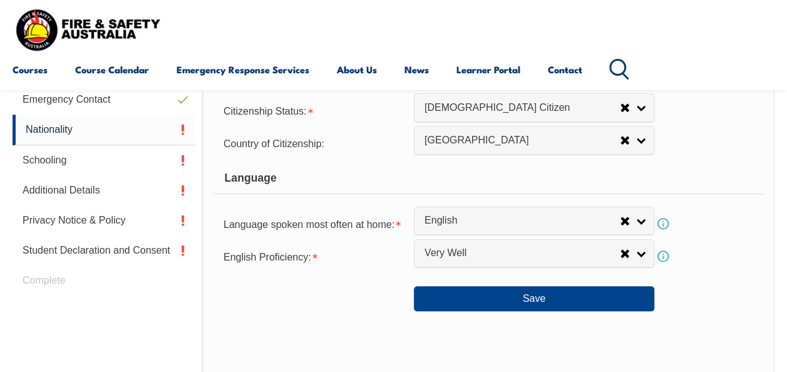
scroll to position [445, 0]
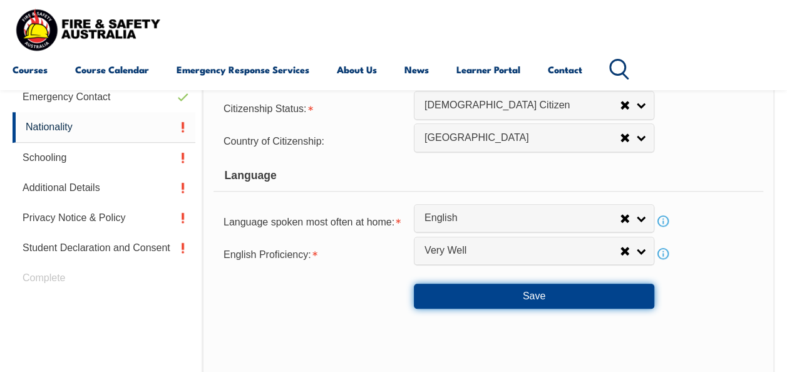
click at [450, 289] on button "Save" at bounding box center [534, 296] width 241 height 25
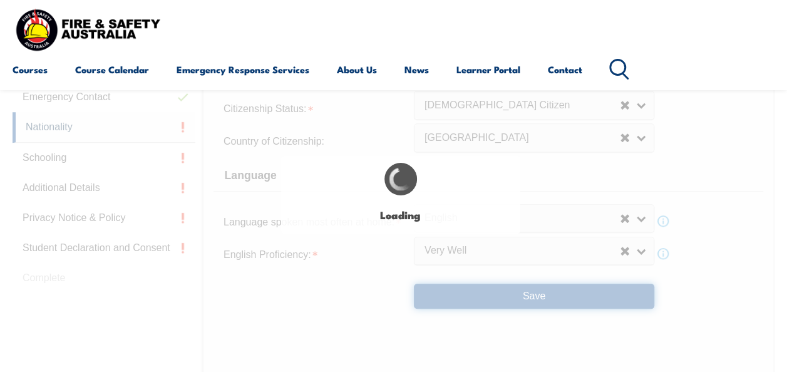
select select "false"
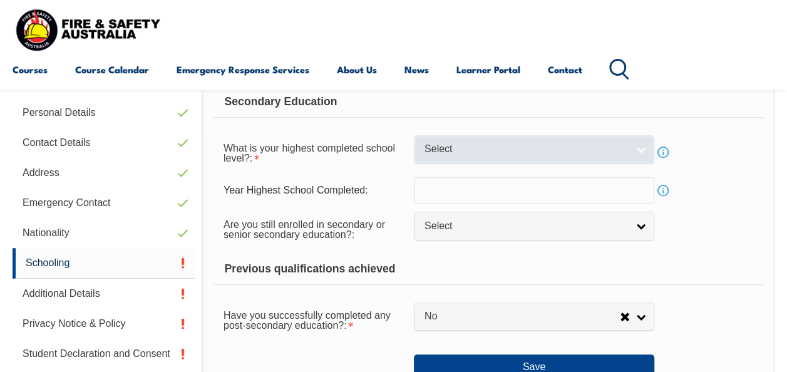
scroll to position [304, 0]
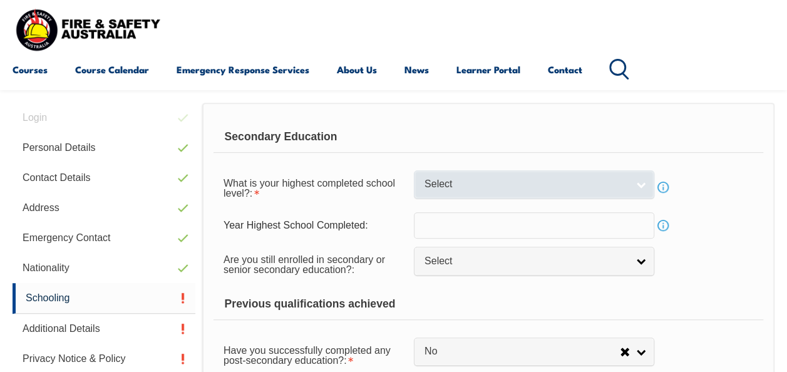
click at [434, 183] on span "Select" at bounding box center [526, 184] width 203 height 13
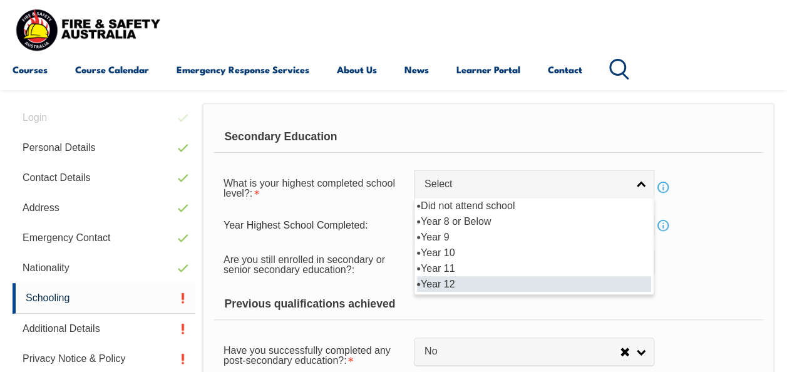
click at [447, 282] on li "Year 12" at bounding box center [534, 284] width 234 height 16
select select "12"
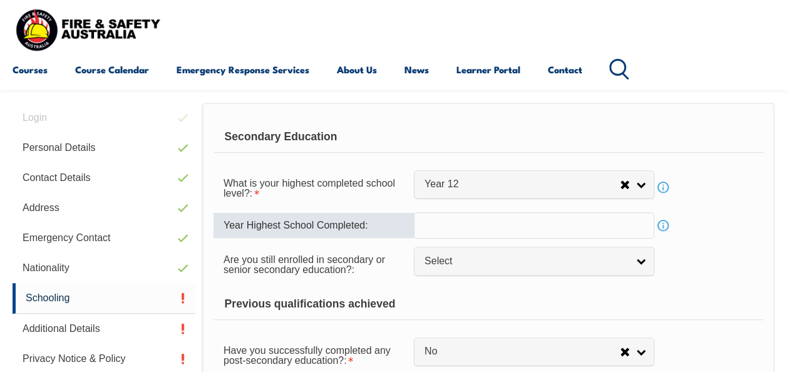
click at [433, 222] on input "text" at bounding box center [534, 225] width 241 height 26
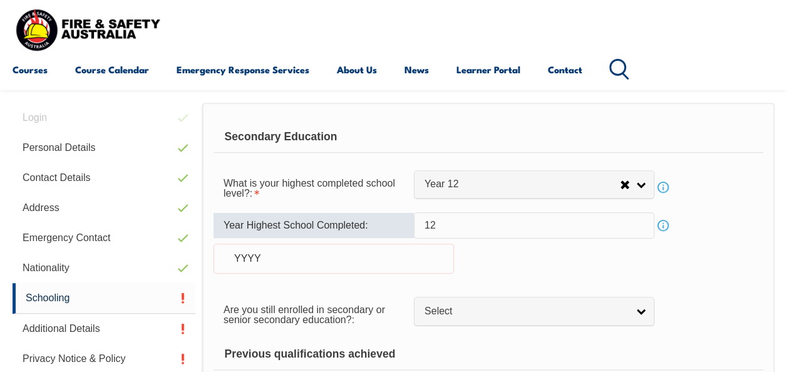
type input "1"
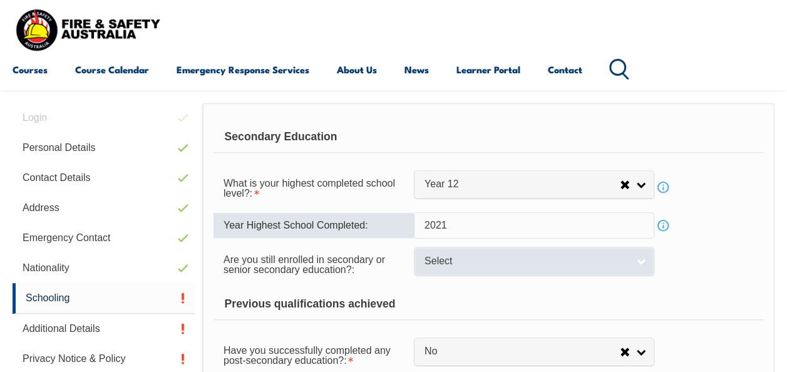
type input "2021"
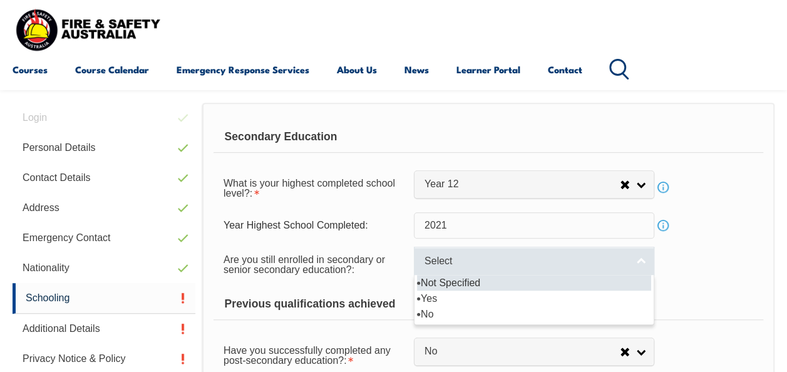
click at [455, 268] on link "Select" at bounding box center [534, 261] width 241 height 28
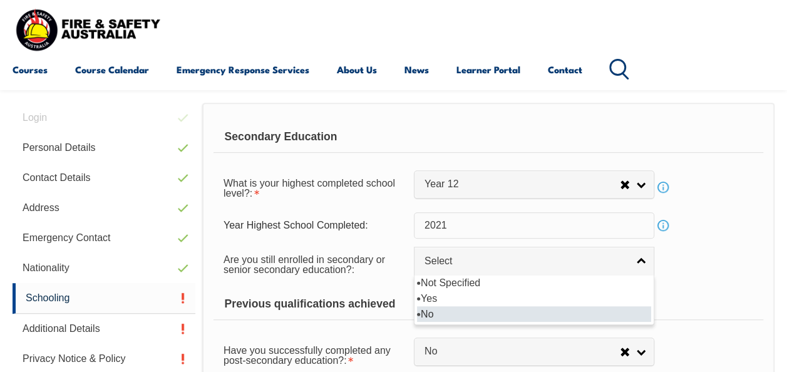
click at [451, 308] on li "No" at bounding box center [534, 314] width 234 height 16
select select "false"
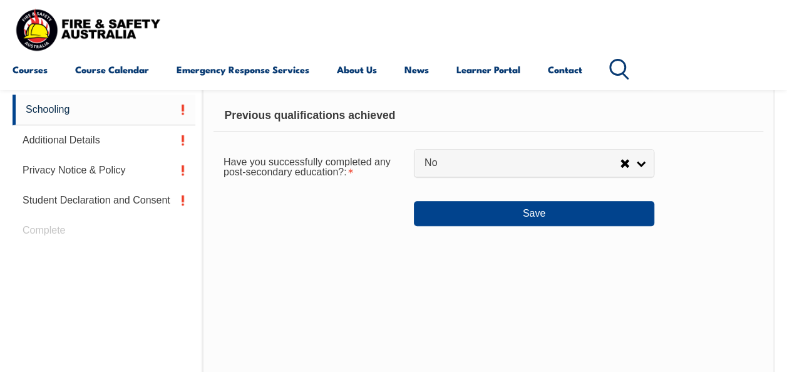
scroll to position [507, 0]
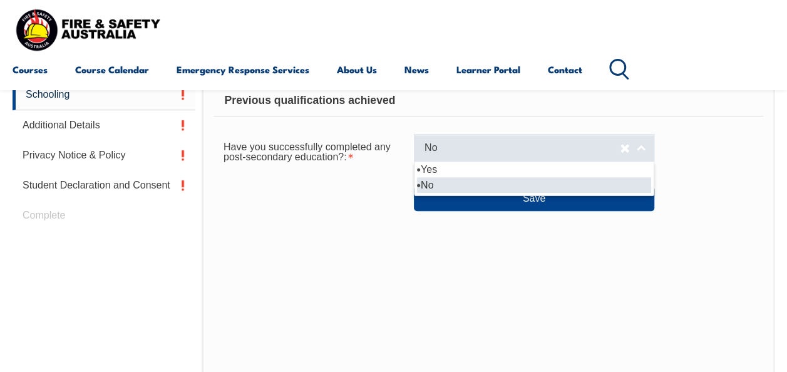
click at [425, 145] on span "No" at bounding box center [522, 148] width 195 height 13
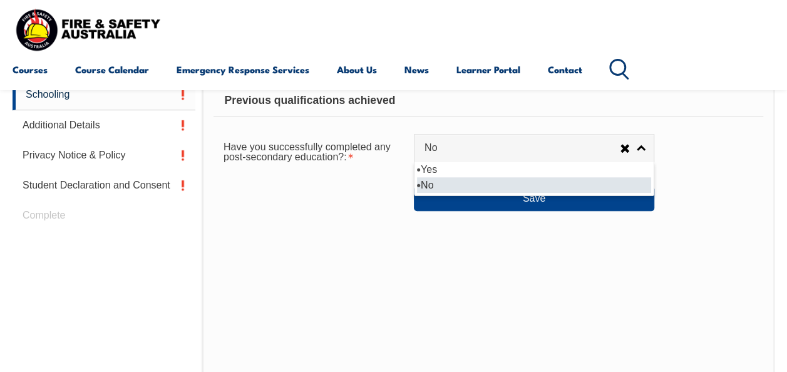
click at [433, 178] on li "No" at bounding box center [534, 185] width 234 height 16
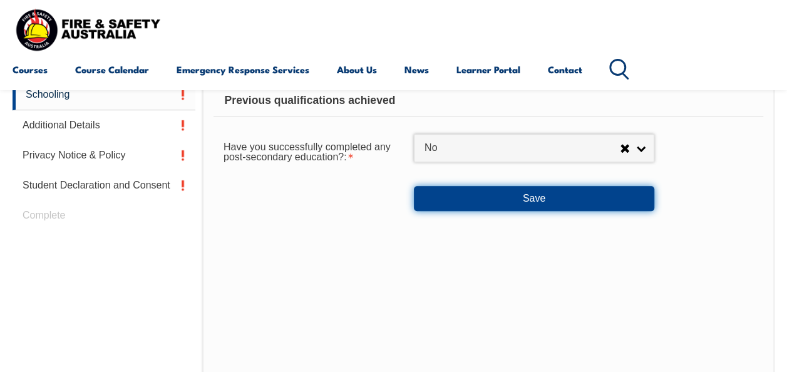
click at [441, 202] on button "Save" at bounding box center [534, 198] width 241 height 25
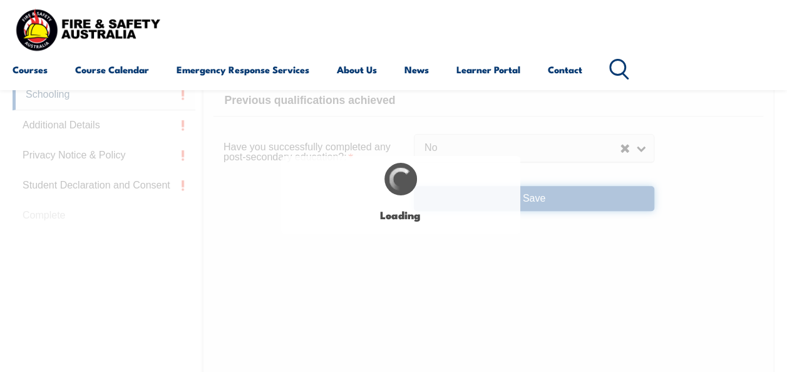
select select
select select "false"
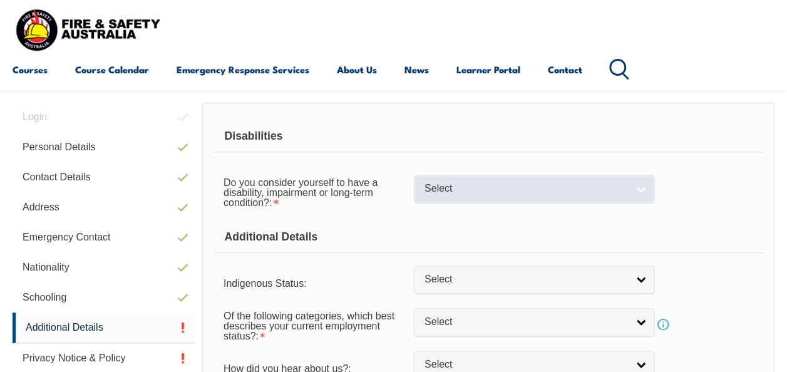
scroll to position [304, 0]
click at [438, 191] on span "Select" at bounding box center [526, 189] width 203 height 13
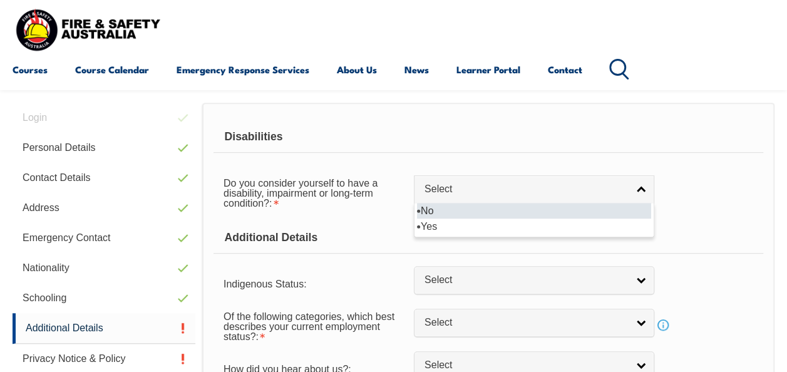
click at [440, 207] on li "No" at bounding box center [534, 211] width 234 height 16
select select "false"
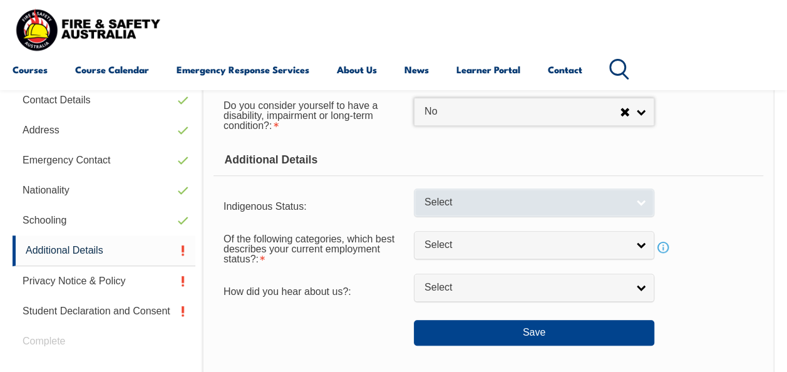
scroll to position [382, 0]
click at [453, 201] on span "Select" at bounding box center [526, 201] width 203 height 13
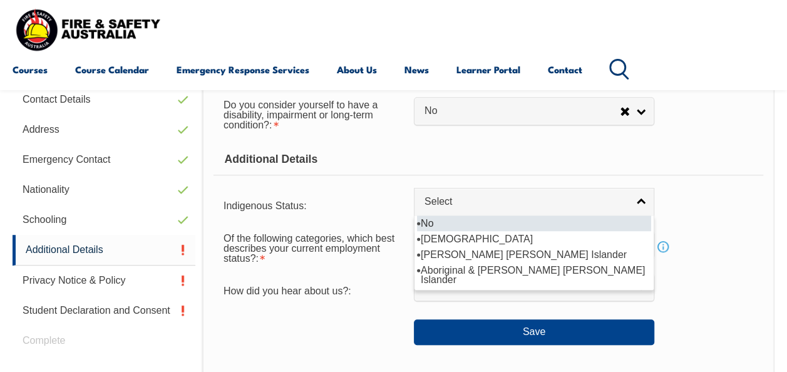
click at [453, 222] on li "No" at bounding box center [534, 223] width 234 height 16
select select "4"
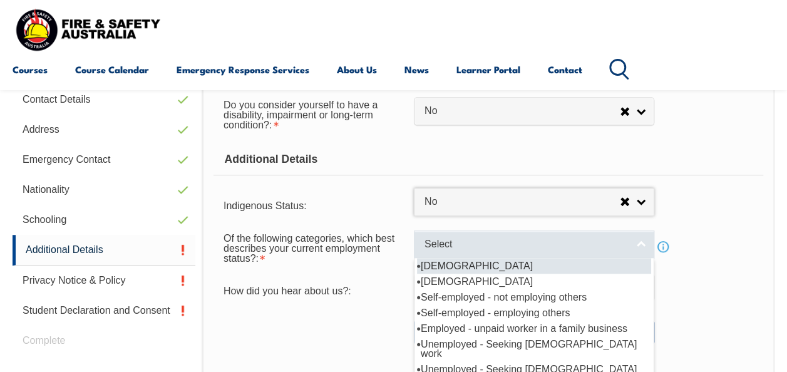
click at [446, 251] on link "Select" at bounding box center [534, 244] width 241 height 28
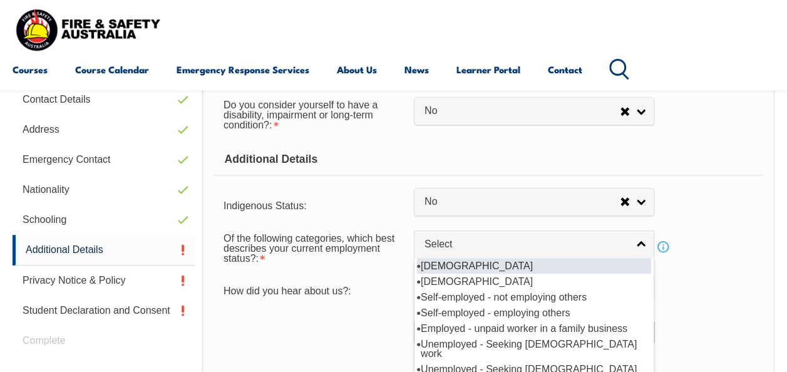
click at [447, 266] on li "[DEMOGRAPHIC_DATA]" at bounding box center [534, 266] width 234 height 16
select select "1"
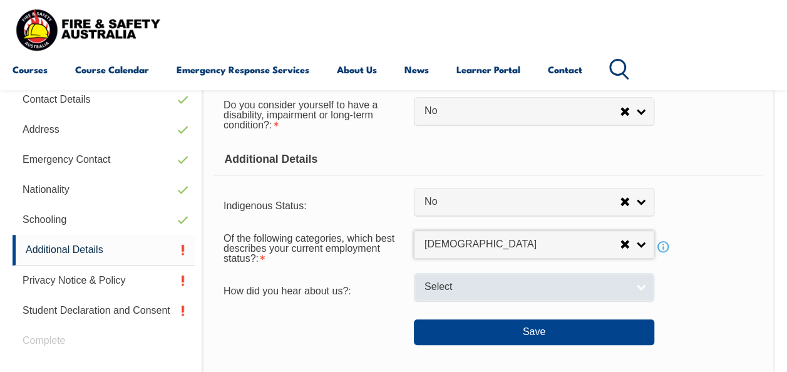
click at [446, 282] on span "Select" at bounding box center [526, 287] width 203 height 13
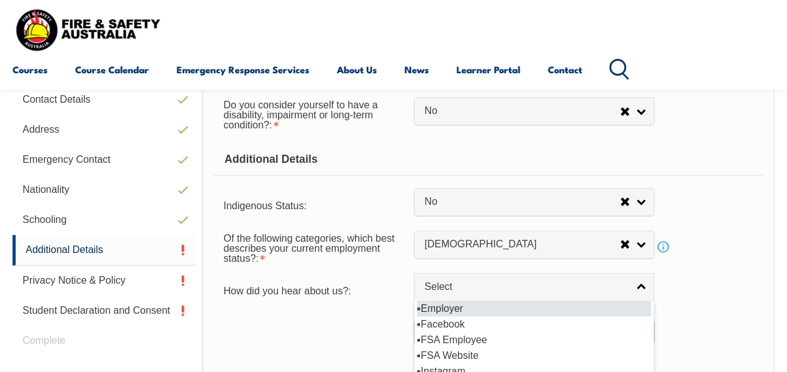
click at [446, 309] on li "Employer" at bounding box center [534, 309] width 234 height 16
select select "8019"
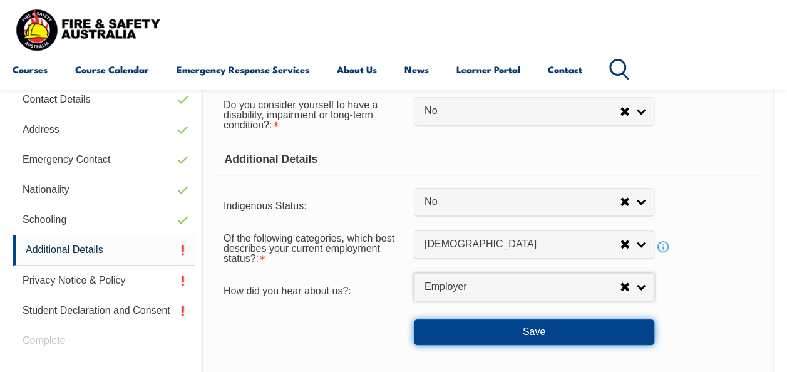
click at [453, 337] on button "Save" at bounding box center [534, 331] width 241 height 25
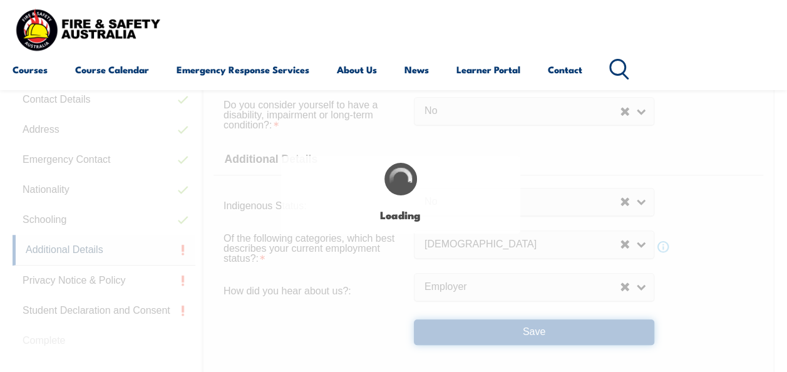
select select "false"
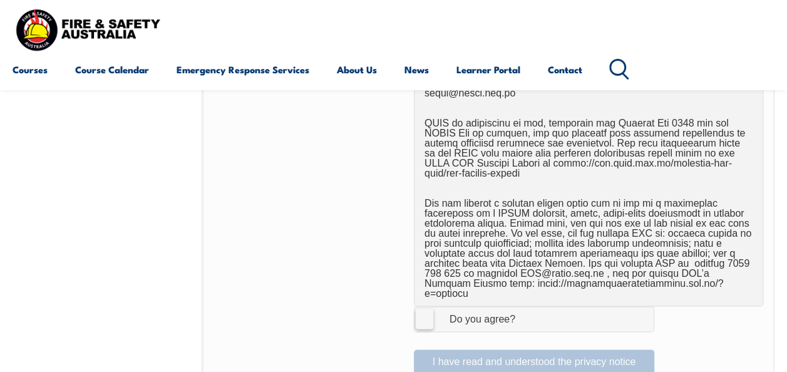
scroll to position [798, 0]
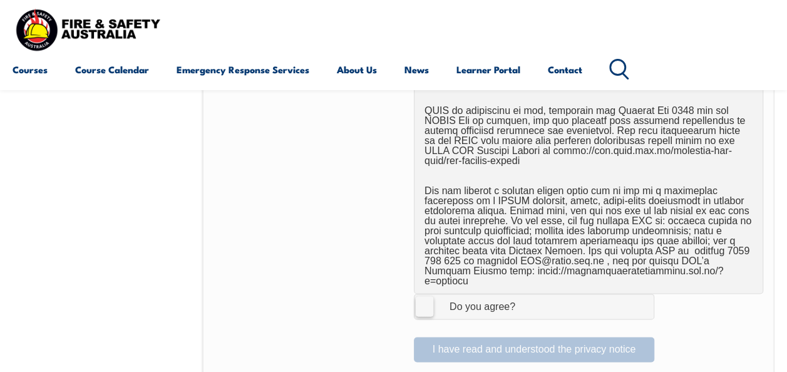
click at [430, 294] on label "I Agree Do you agree?" at bounding box center [534, 306] width 241 height 25
click at [525, 294] on input "I Agree Do you agree?" at bounding box center [535, 306] width 21 height 24
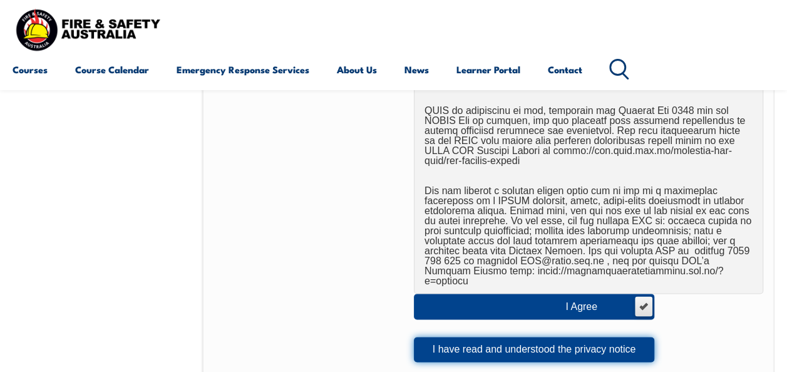
click at [494, 337] on button "I have read and understood the privacy notice" at bounding box center [534, 349] width 241 height 25
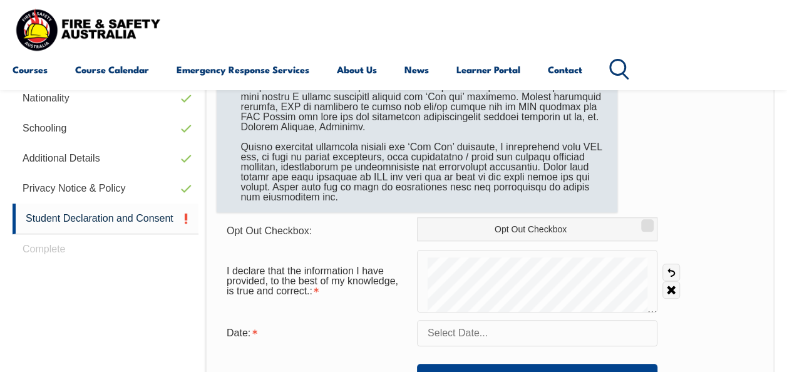
scroll to position [476, 0]
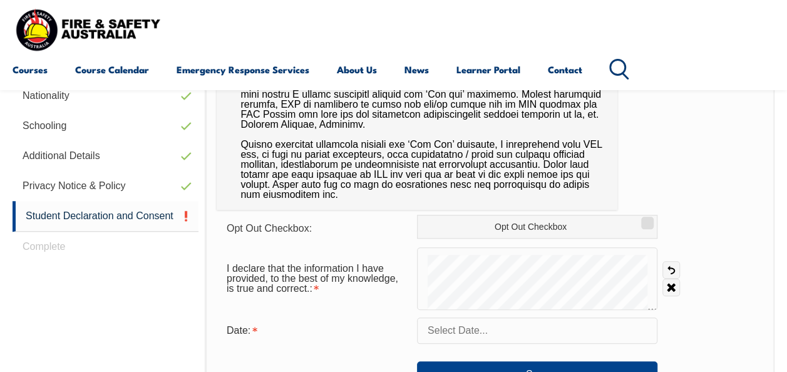
click at [433, 334] on input "text" at bounding box center [537, 331] width 241 height 26
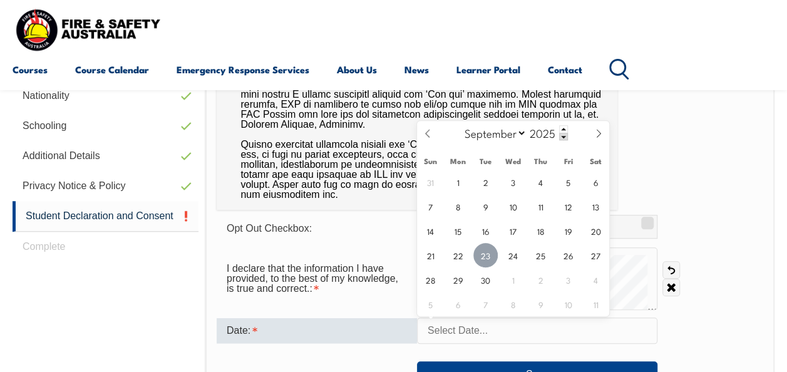
click at [482, 259] on span "23" at bounding box center [486, 255] width 24 height 24
type input "September 23, 2025"
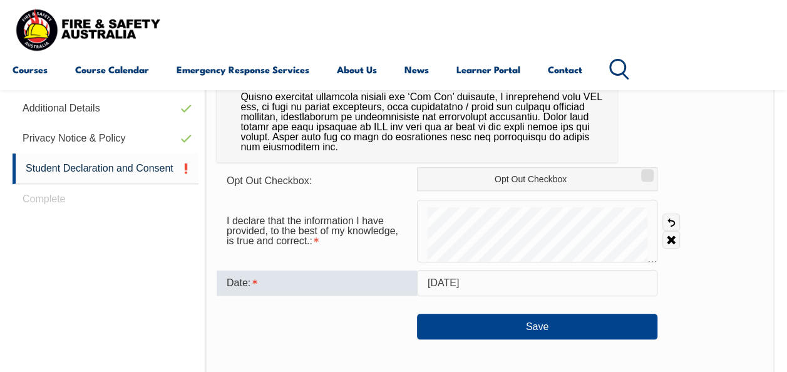
scroll to position [633, 0]
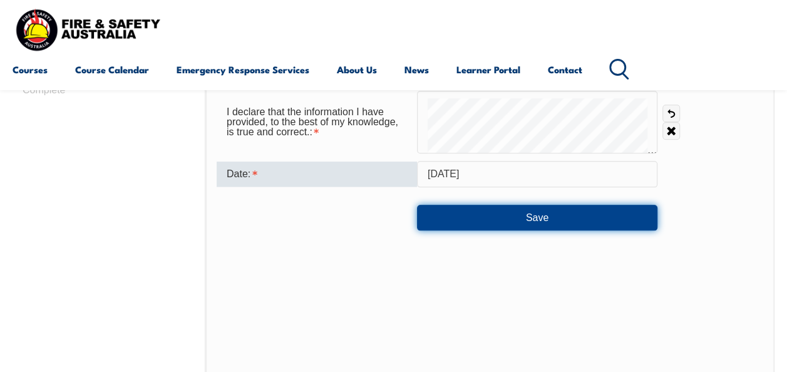
click at [497, 222] on button "Save" at bounding box center [537, 217] width 241 height 25
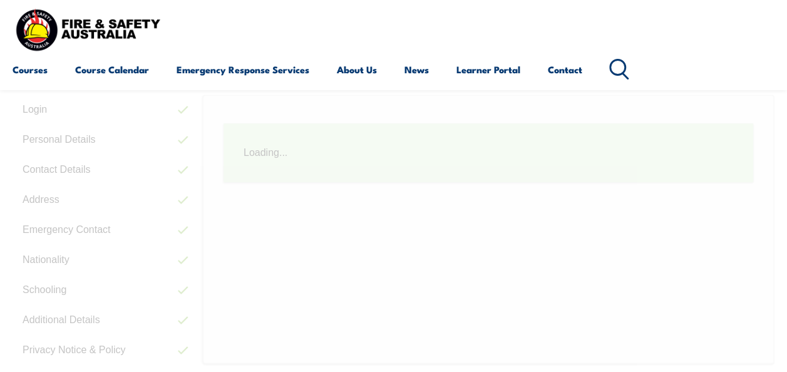
scroll to position [304, 0]
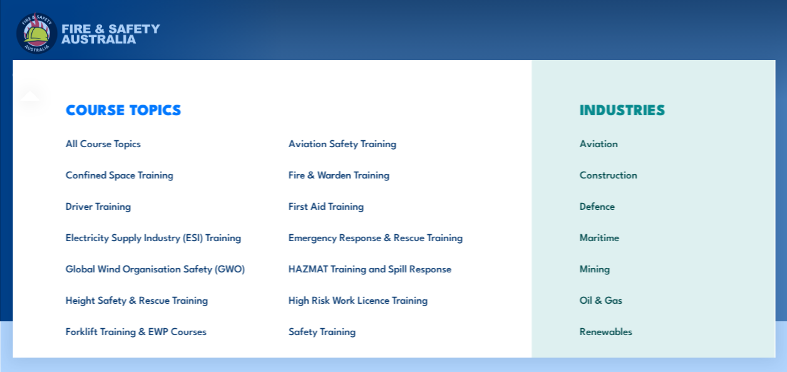
click at [40, 73] on div "COURSE TOPICS All Course Topics Aviation Safety Training Confined Space Trainin…" at bounding box center [272, 258] width 519 height 396
click at [525, 48] on div "Courses Course Calendar Emergency Response Services Services Overview Emergency…" at bounding box center [394, 50] width 762 height 80
